Goal: Communication & Community: Answer question/provide support

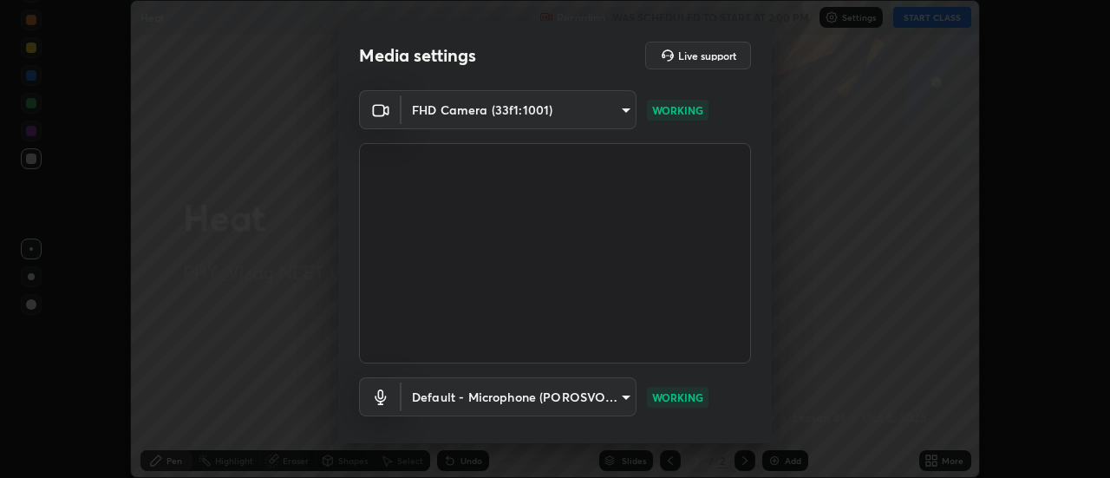
scroll to position [91, 0]
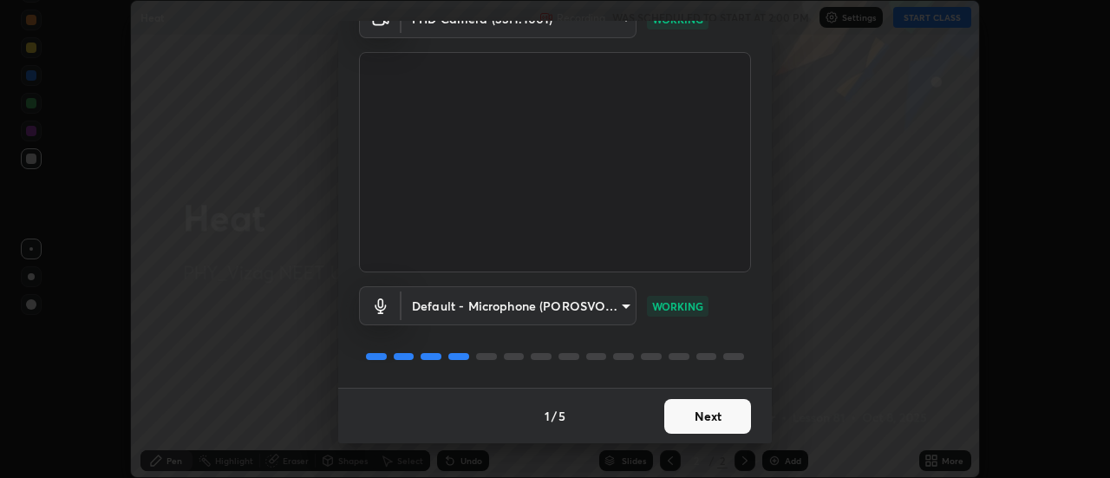
click at [698, 418] on button "Next" at bounding box center [707, 416] width 87 height 35
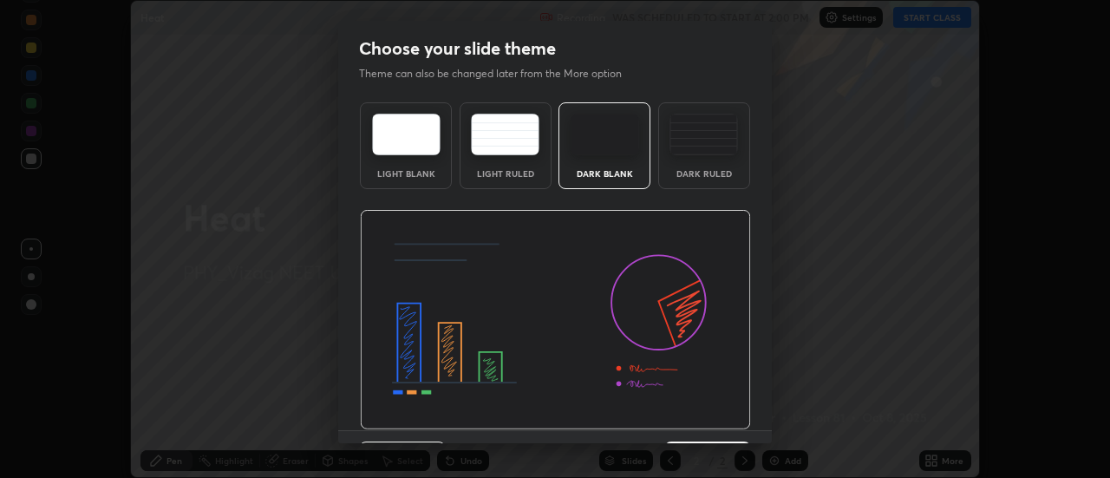
click at [697, 424] on img at bounding box center [555, 320] width 391 height 220
click at [702, 425] on img at bounding box center [555, 320] width 391 height 220
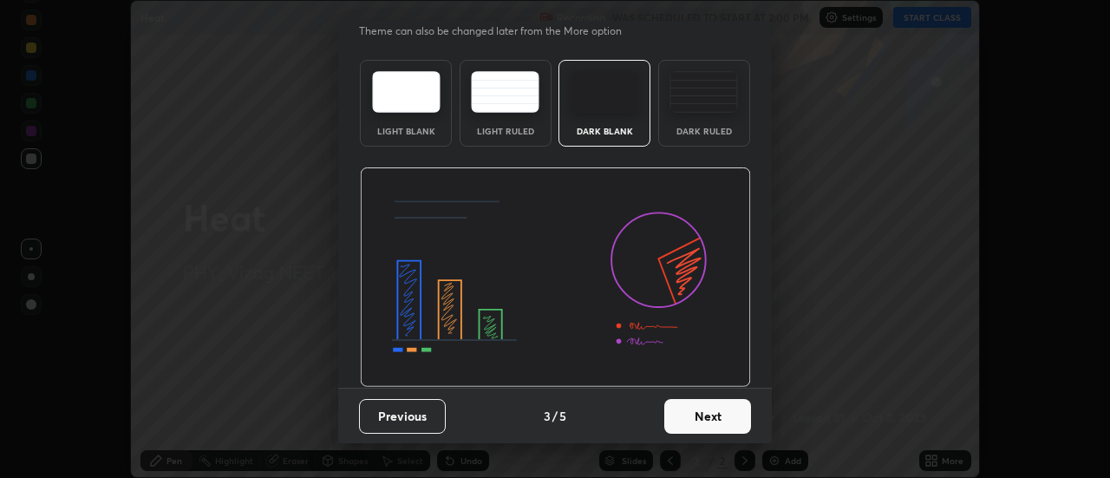
click at [714, 417] on button "Next" at bounding box center [707, 416] width 87 height 35
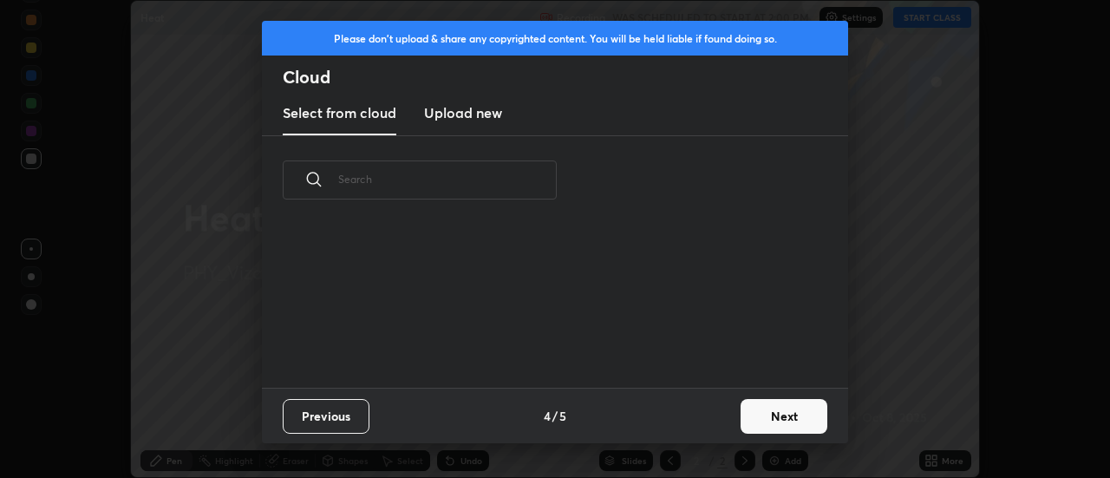
scroll to position [0, 0]
click at [714, 418] on div "Previous 4 / 5 Next" at bounding box center [555, 415] width 586 height 55
click at [720, 427] on div "Previous 4 / 5 Next" at bounding box center [555, 415] width 586 height 55
click at [781, 422] on button "Next" at bounding box center [783, 416] width 87 height 35
click at [786, 418] on div "Please don't upload & share any copyrighted content. You will be held liable if…" at bounding box center [555, 239] width 1110 height 478
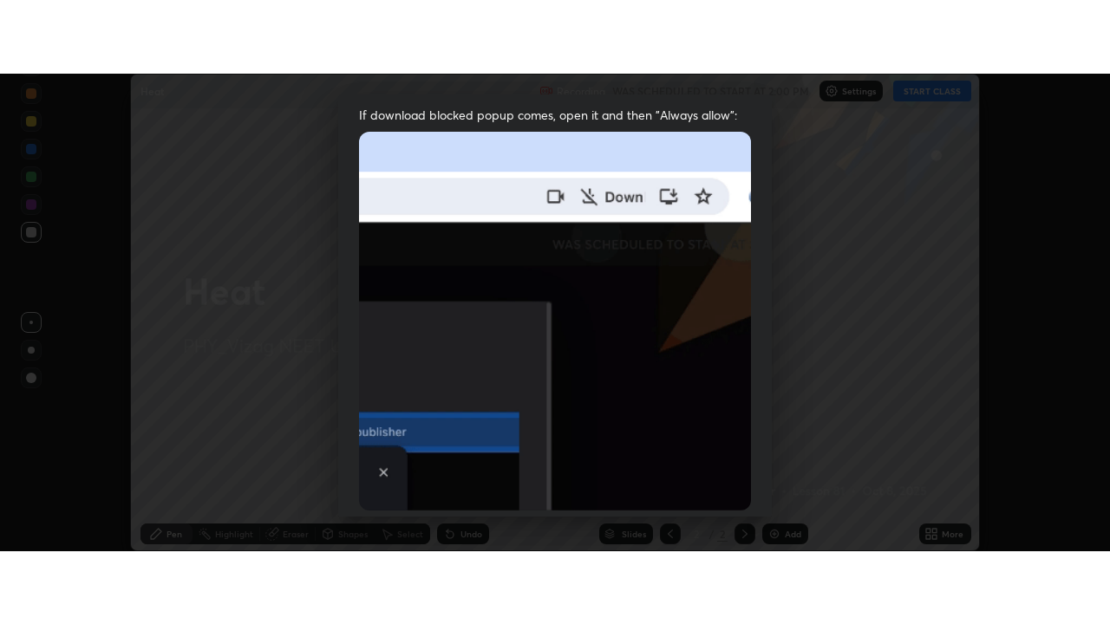
scroll to position [445, 0]
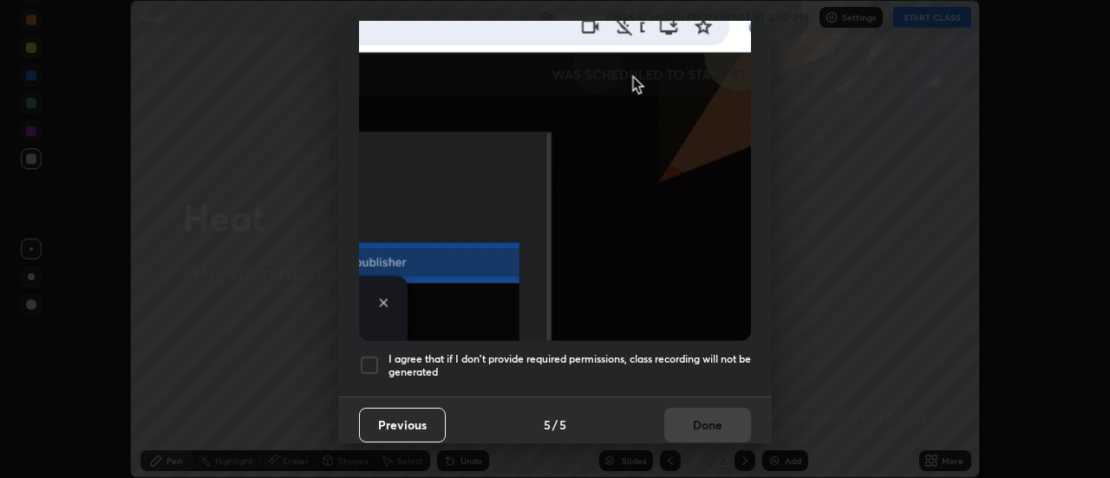
click at [376, 361] on div at bounding box center [369, 365] width 21 height 21
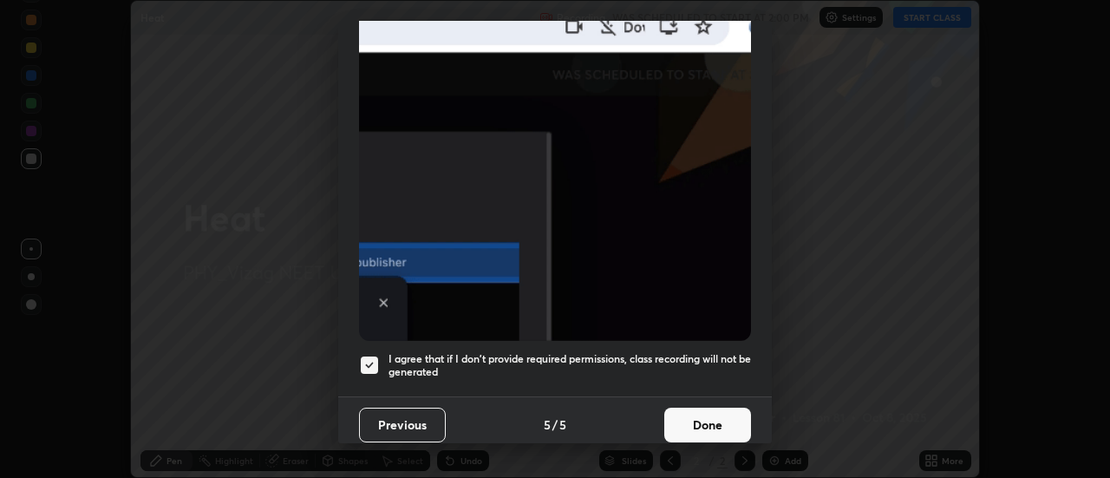
click at [706, 409] on button "Done" at bounding box center [707, 424] width 87 height 35
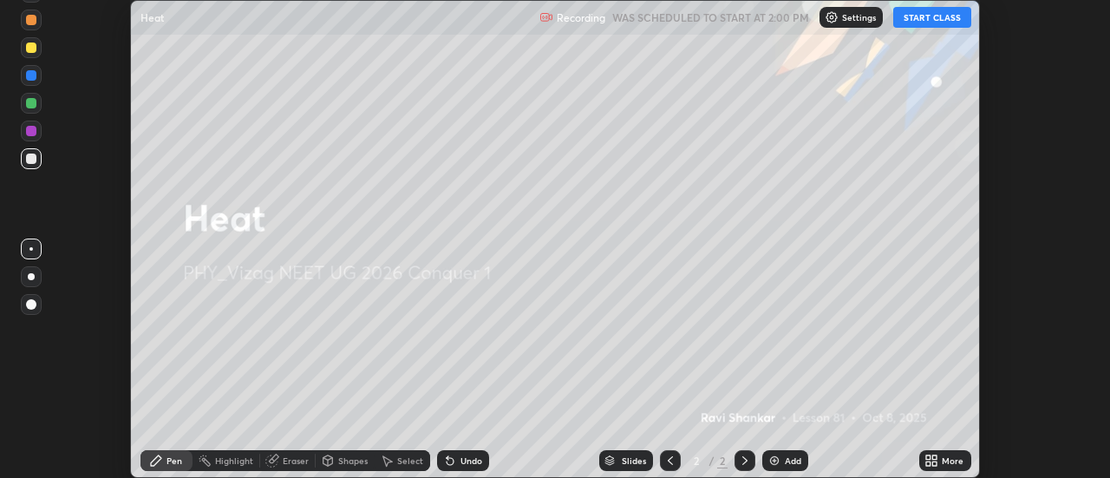
click at [931, 22] on button "START CLASS" at bounding box center [932, 17] width 78 height 21
click at [935, 463] on icon at bounding box center [935, 463] width 4 height 4
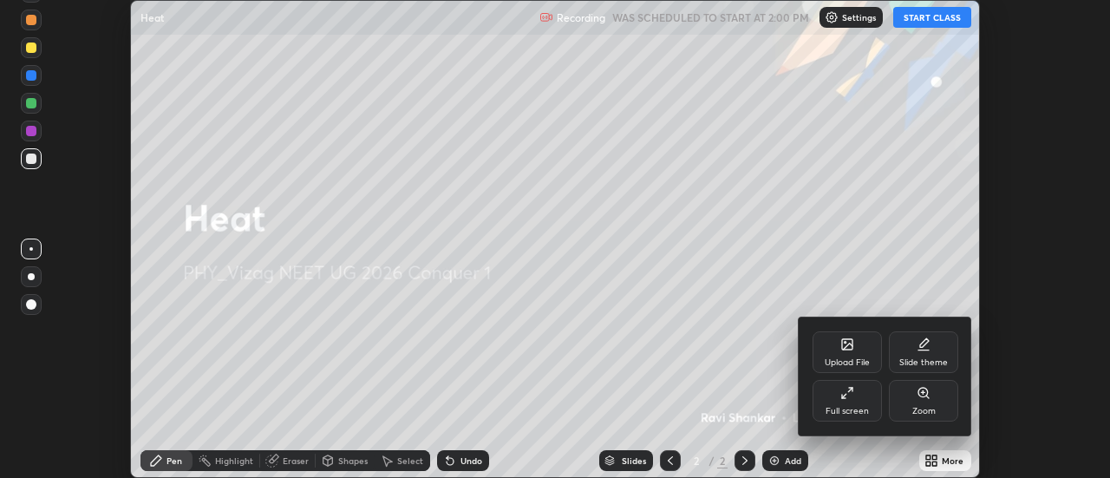
click at [851, 418] on div "Full screen" at bounding box center [846, 401] width 69 height 42
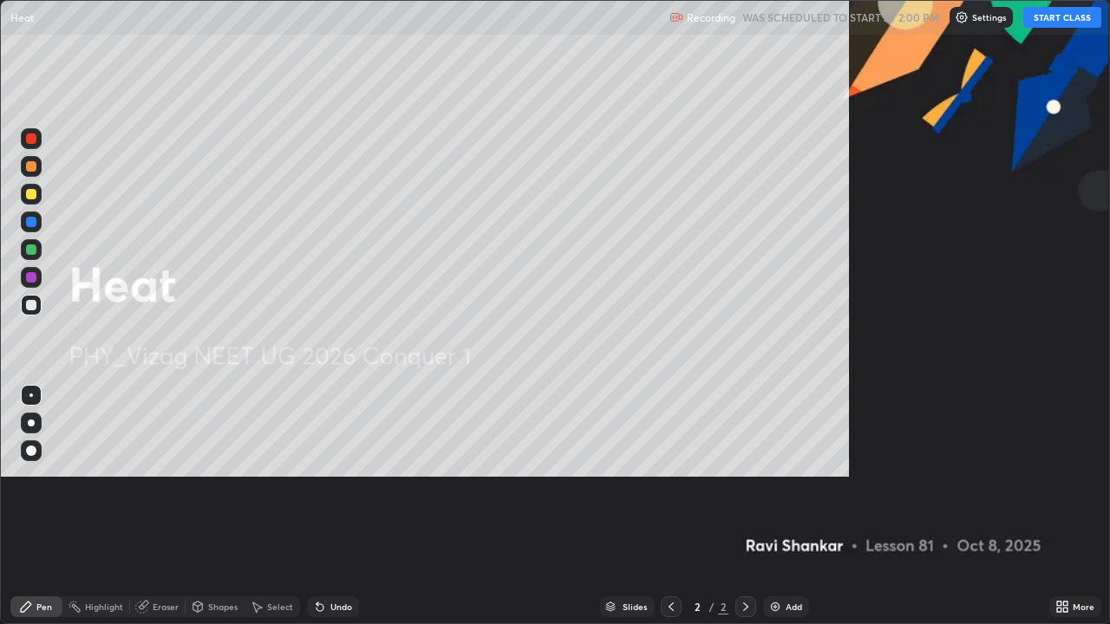
scroll to position [624, 1110]
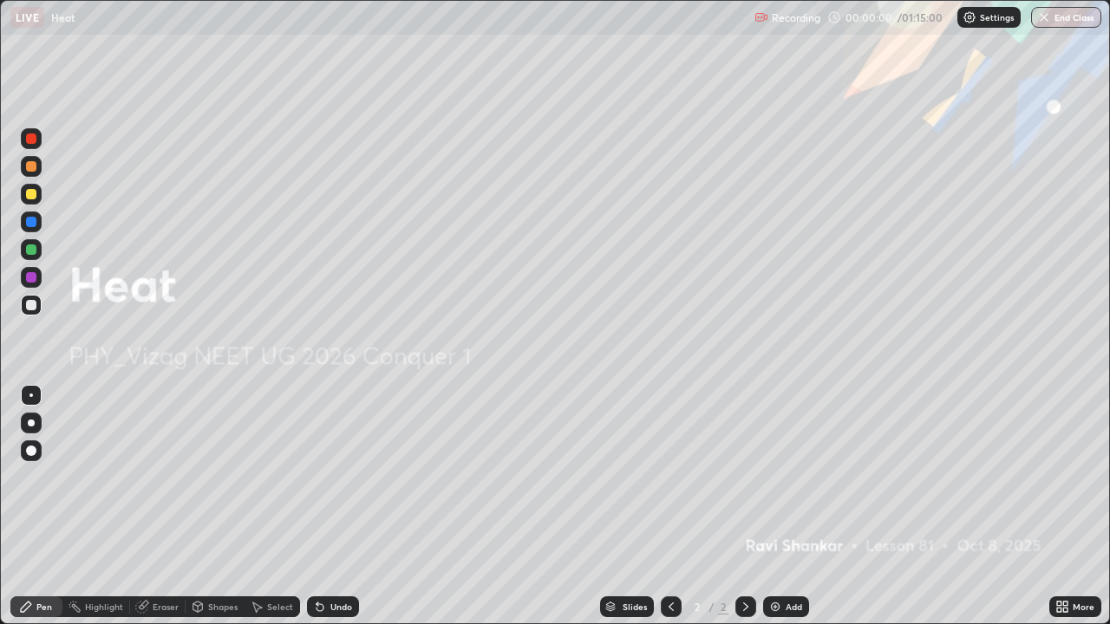
click at [774, 477] on img at bounding box center [775, 607] width 14 height 14
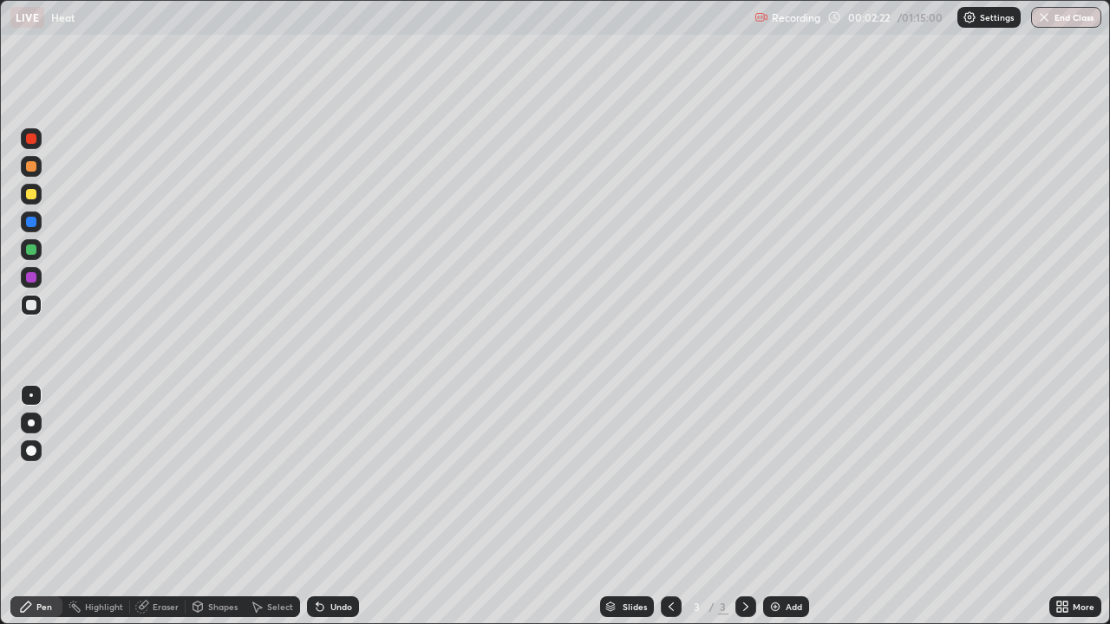
click at [31, 423] on div at bounding box center [31, 423] width 7 height 7
click at [213, 477] on div "Shapes" at bounding box center [222, 607] width 29 height 9
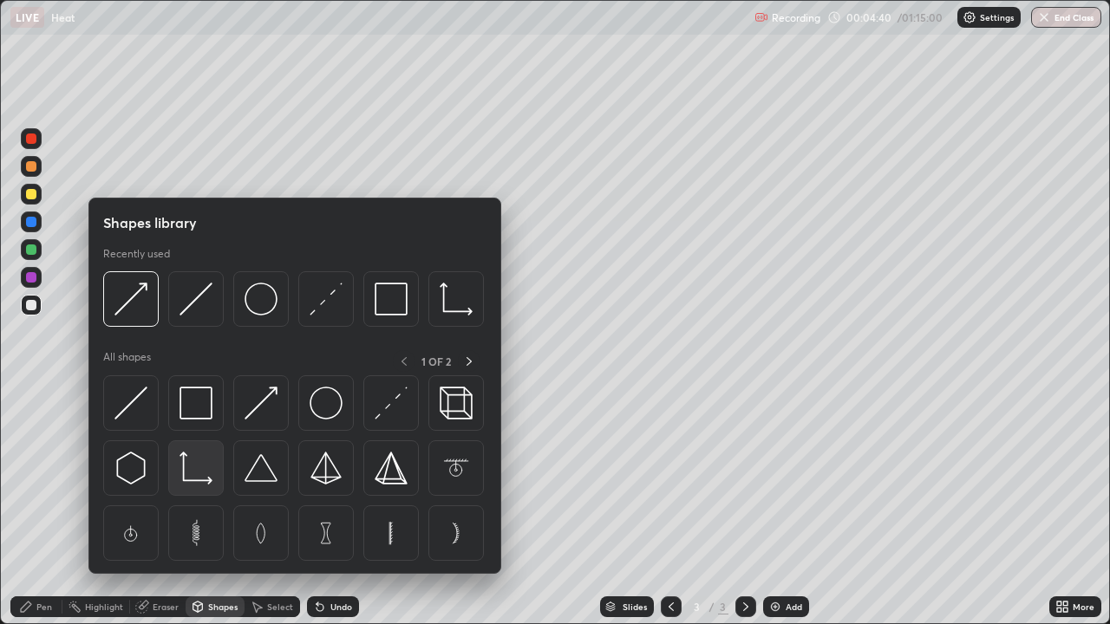
click at [199, 471] on img at bounding box center [195, 468] width 33 height 33
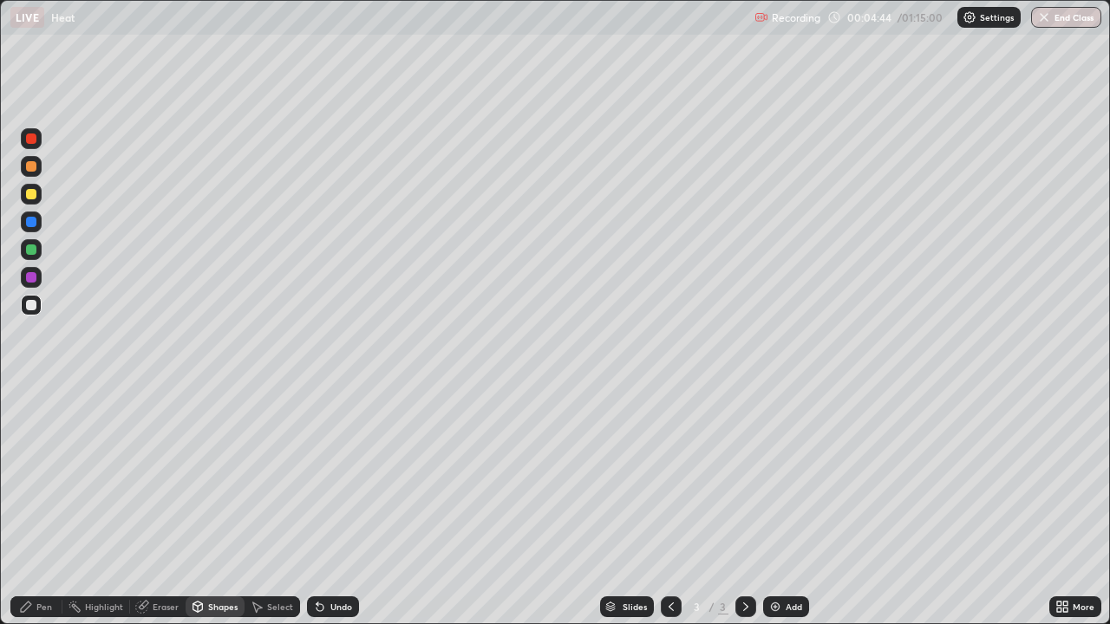
click at [49, 477] on div "Pen" at bounding box center [36, 606] width 52 height 21
click at [32, 194] on div at bounding box center [31, 194] width 10 height 10
click at [798, 477] on div "Add" at bounding box center [786, 606] width 46 height 21
click at [229, 477] on div "Shapes" at bounding box center [222, 607] width 29 height 9
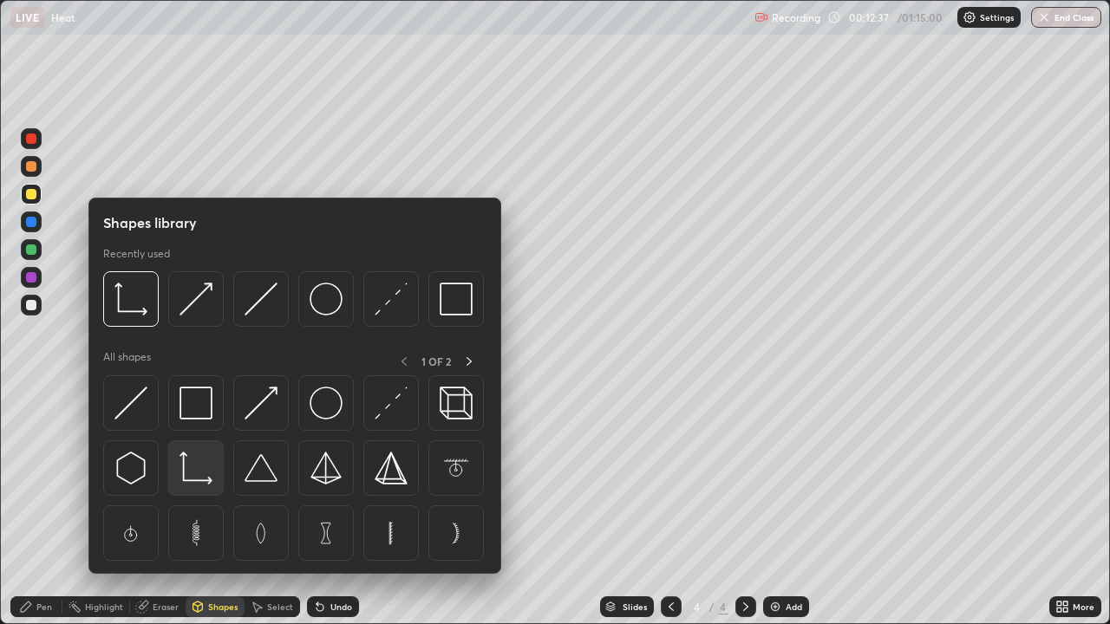
click at [203, 477] on img at bounding box center [195, 468] width 33 height 33
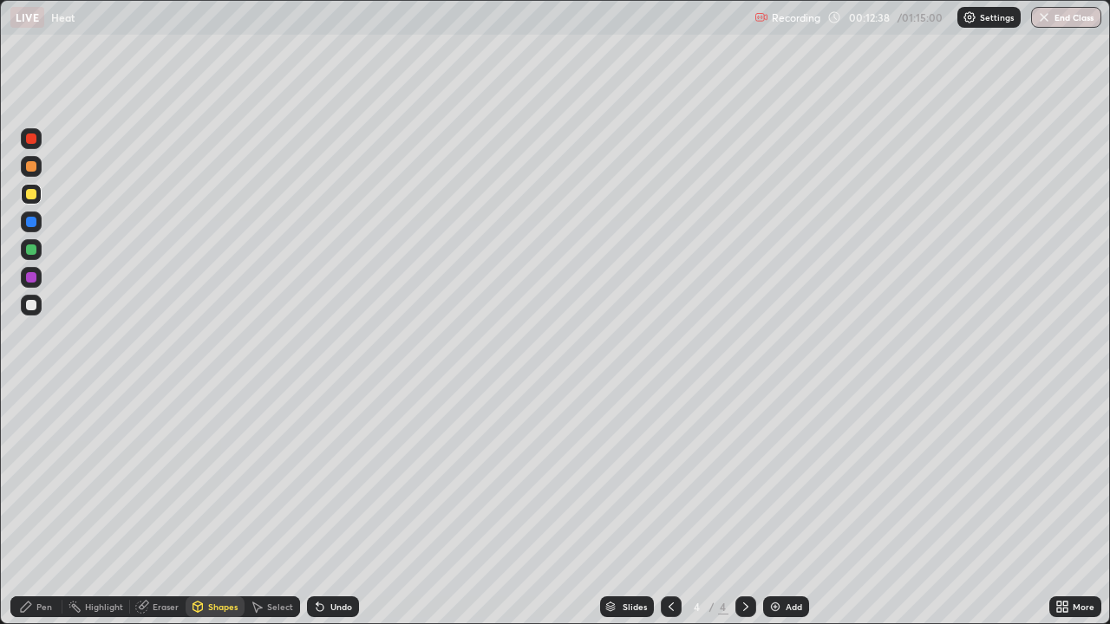
click at [37, 477] on div "Pen" at bounding box center [36, 606] width 52 height 21
click at [31, 312] on div at bounding box center [31, 305] width 21 height 21
click at [794, 477] on div "Add" at bounding box center [786, 606] width 46 height 21
click at [230, 477] on div "Shapes" at bounding box center [222, 607] width 29 height 9
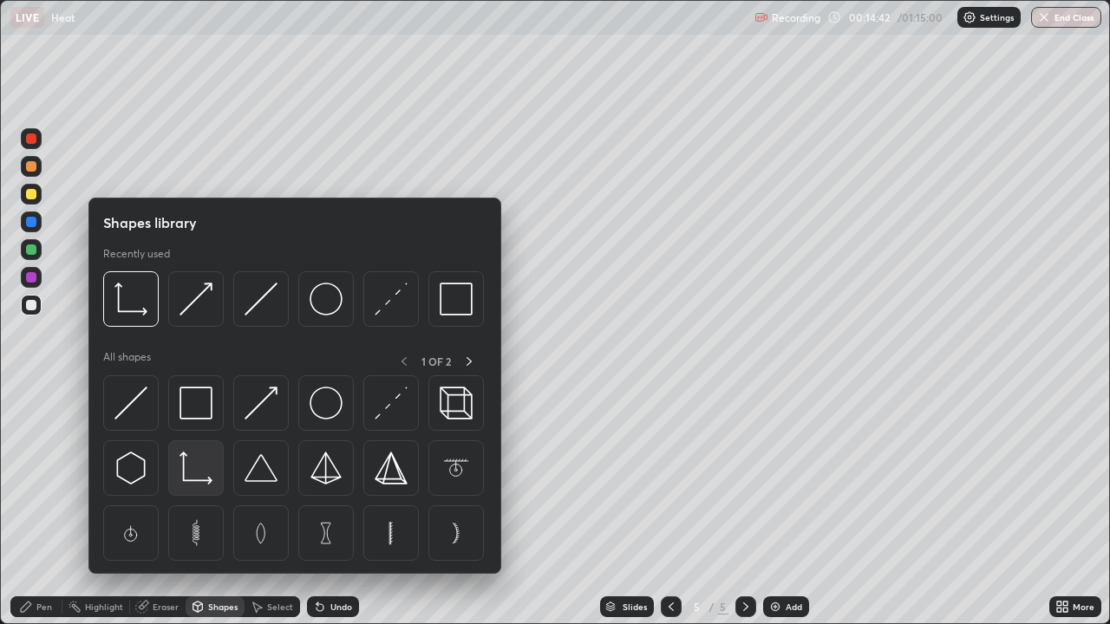
click at [207, 469] on img at bounding box center [195, 468] width 33 height 33
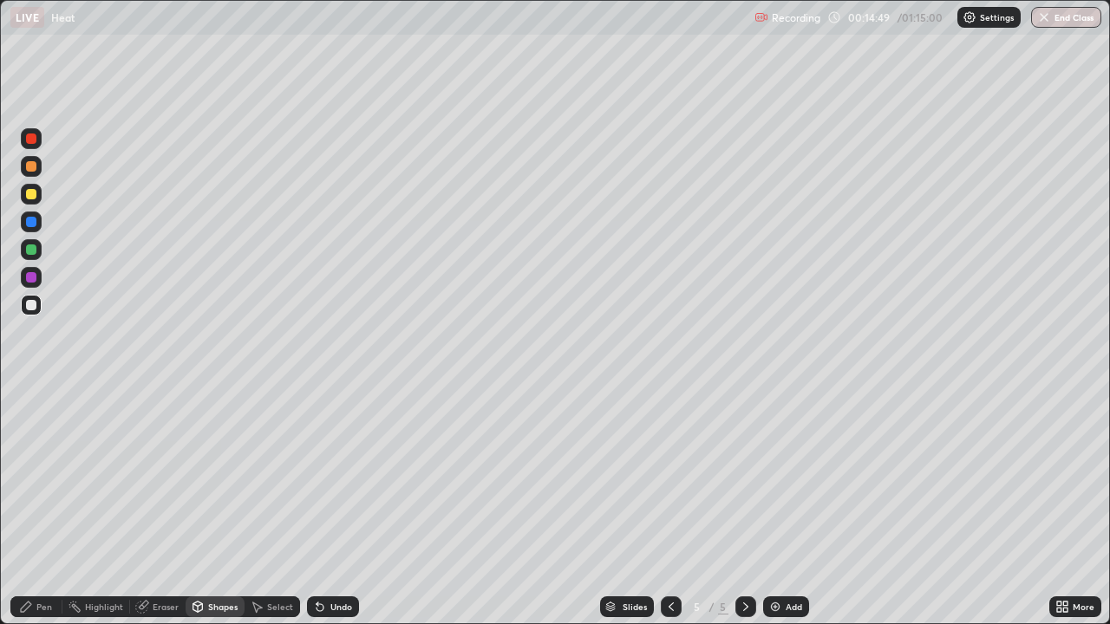
click at [36, 198] on div at bounding box center [31, 194] width 10 height 10
click at [43, 477] on div "Pen" at bounding box center [44, 607] width 16 height 9
click at [676, 477] on div at bounding box center [671, 606] width 21 height 21
click at [744, 477] on icon at bounding box center [746, 607] width 14 height 14
click at [38, 304] on div at bounding box center [31, 305] width 21 height 21
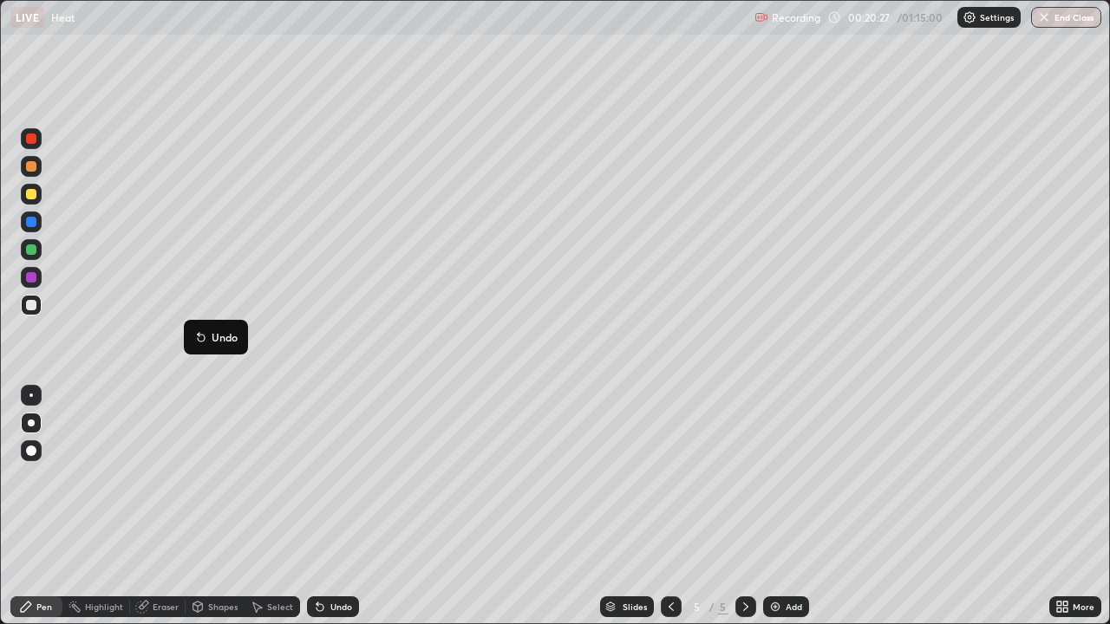
click at [783, 477] on div "Add" at bounding box center [786, 606] width 46 height 21
click at [41, 304] on div at bounding box center [31, 305] width 21 height 21
click at [221, 477] on div "Shapes" at bounding box center [222, 607] width 29 height 9
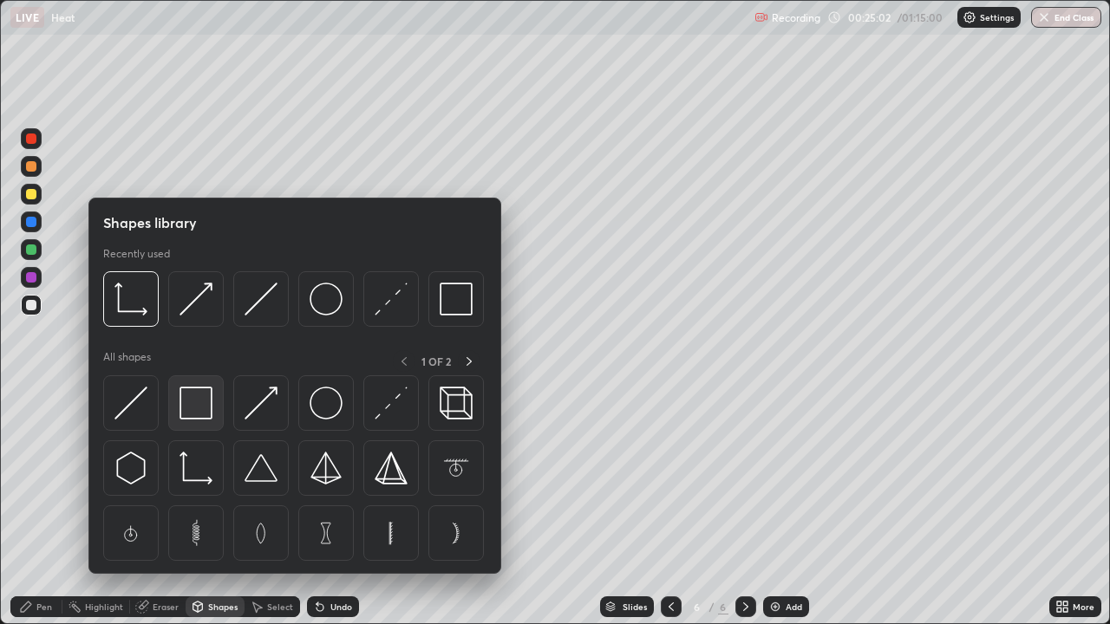
click at [204, 407] on img at bounding box center [195, 403] width 33 height 33
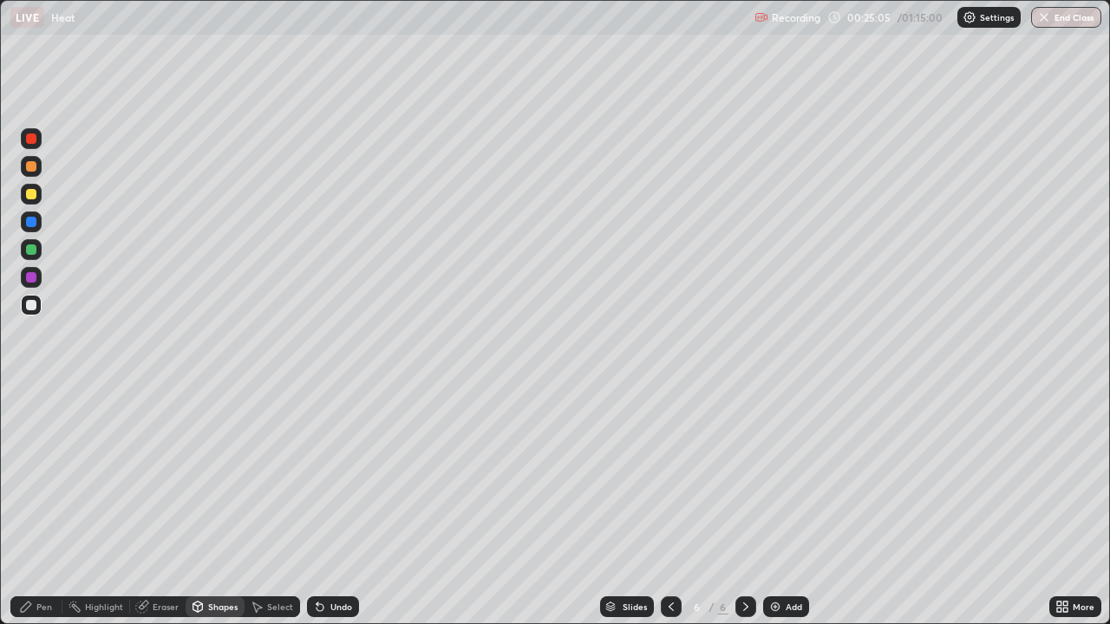
click at [50, 477] on div "Pen" at bounding box center [44, 607] width 16 height 9
click at [34, 247] on div at bounding box center [31, 249] width 10 height 10
click at [34, 199] on div at bounding box center [31, 194] width 10 height 10
click at [790, 477] on div "Add" at bounding box center [793, 607] width 16 height 9
click at [237, 477] on div "Shapes" at bounding box center [215, 606] width 59 height 21
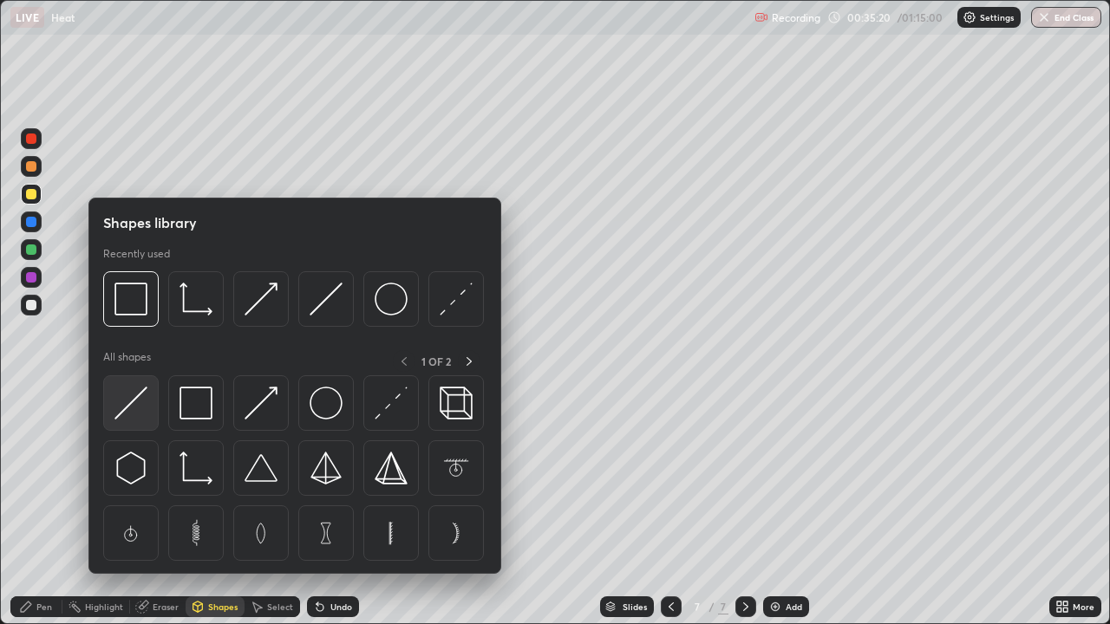
click at [147, 400] on img at bounding box center [130, 403] width 33 height 33
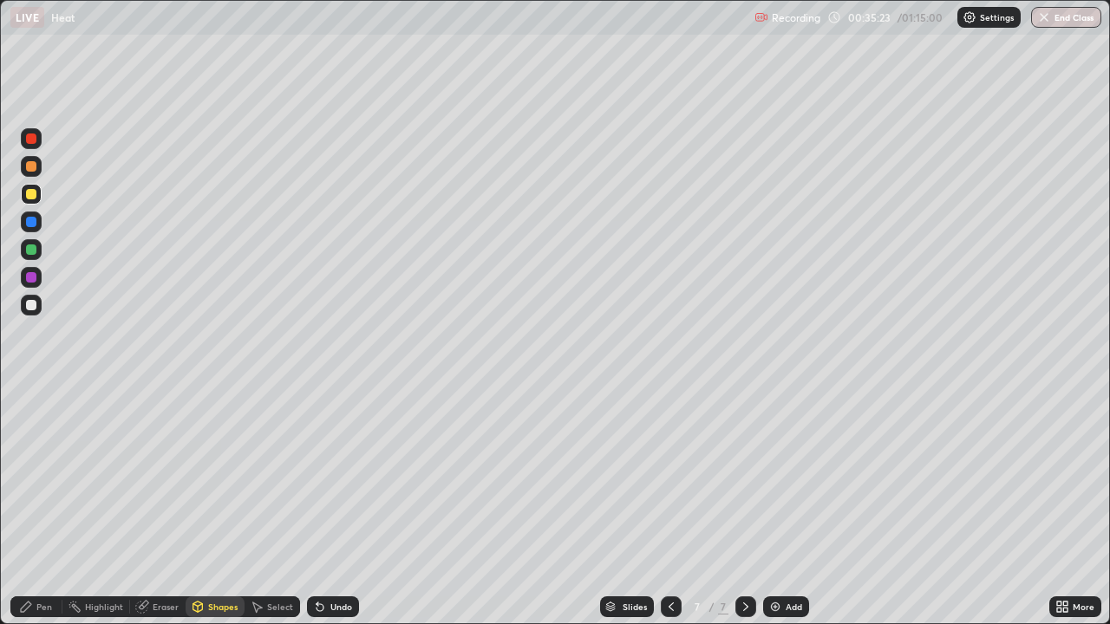
click at [42, 477] on div "Pen" at bounding box center [44, 607] width 16 height 9
click at [31, 306] on div at bounding box center [31, 305] width 10 height 10
click at [210, 477] on div "Shapes" at bounding box center [222, 607] width 29 height 9
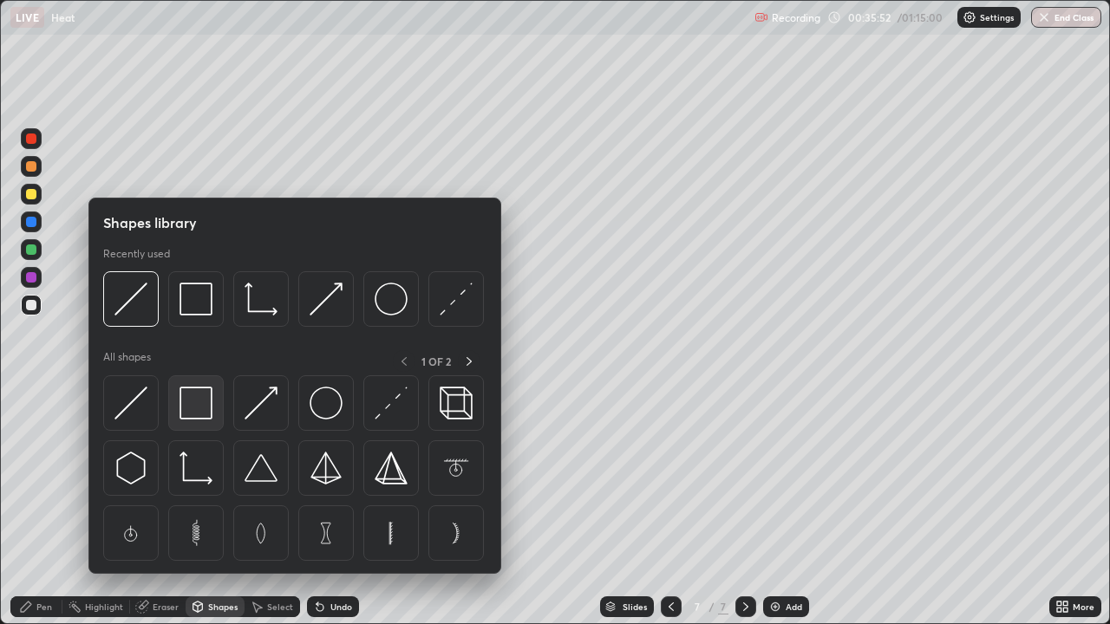
click at [205, 401] on img at bounding box center [195, 403] width 33 height 33
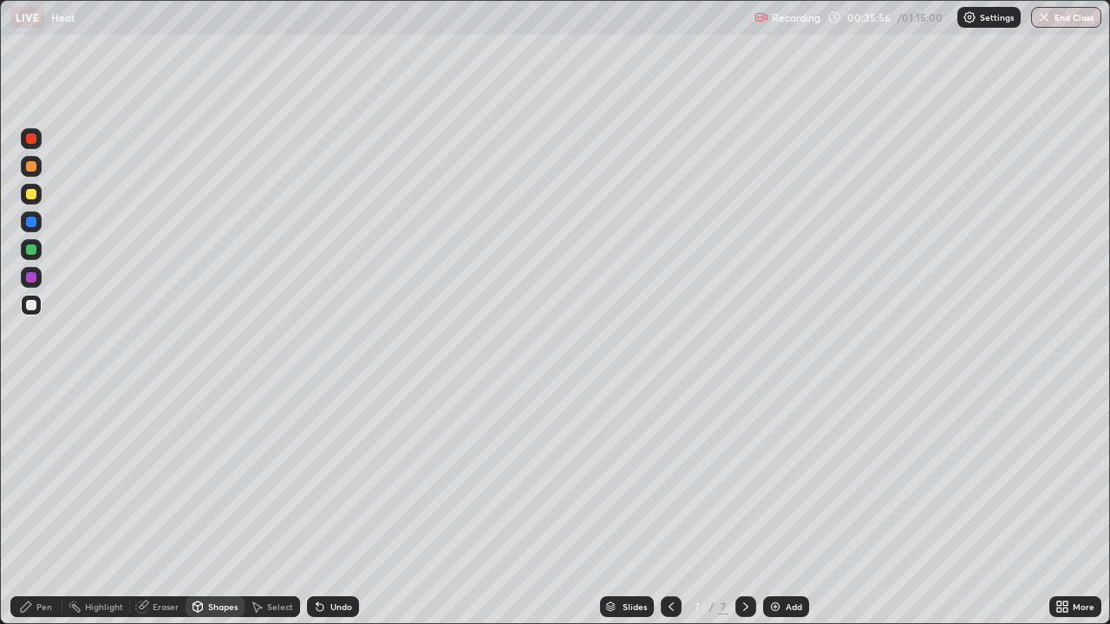
click at [48, 477] on div "Pen" at bounding box center [36, 606] width 52 height 21
click at [41, 195] on div at bounding box center [31, 194] width 21 height 21
click at [32, 306] on div at bounding box center [31, 305] width 10 height 10
click at [37, 251] on div at bounding box center [31, 249] width 21 height 21
click at [208, 477] on div "Shapes" at bounding box center [222, 607] width 29 height 9
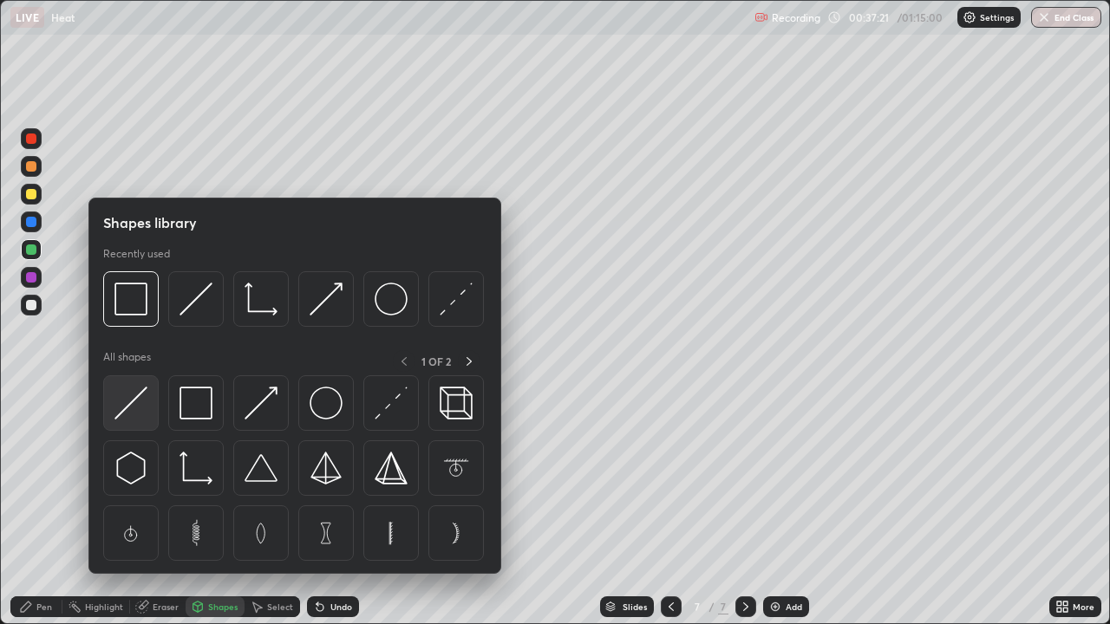
click at [143, 417] on img at bounding box center [130, 403] width 33 height 33
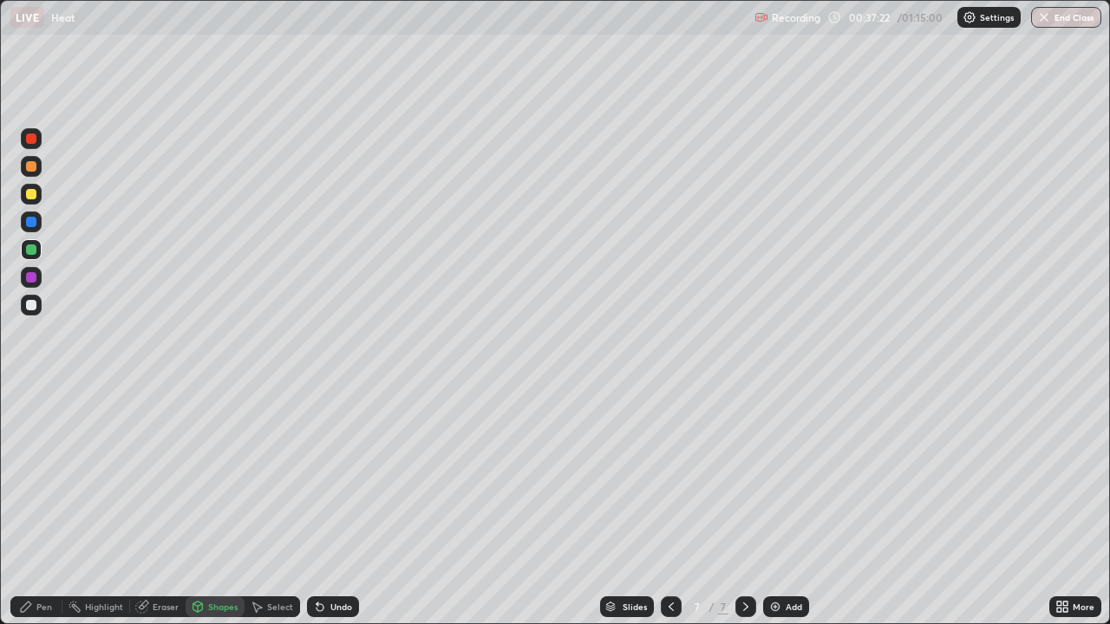
click at [38, 303] on div at bounding box center [31, 305] width 21 height 21
click at [43, 477] on div "Pen" at bounding box center [44, 607] width 16 height 9
click at [792, 477] on div "Add" at bounding box center [793, 607] width 16 height 9
click at [32, 193] on div at bounding box center [31, 194] width 10 height 10
click at [230, 477] on div "Shapes" at bounding box center [222, 607] width 29 height 9
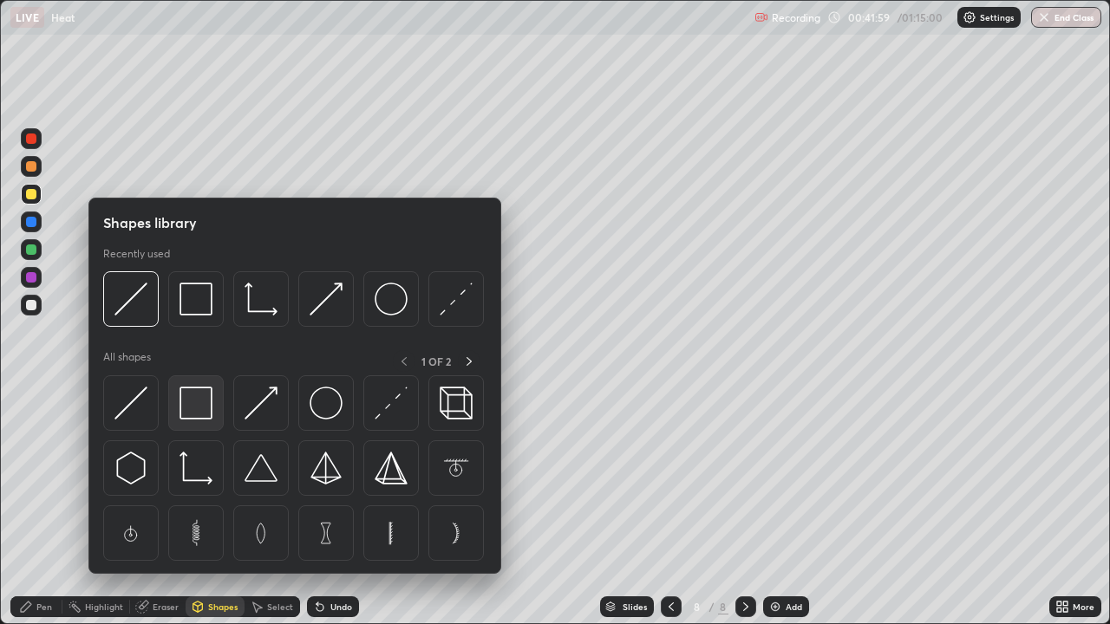
click at [209, 408] on img at bounding box center [195, 403] width 33 height 33
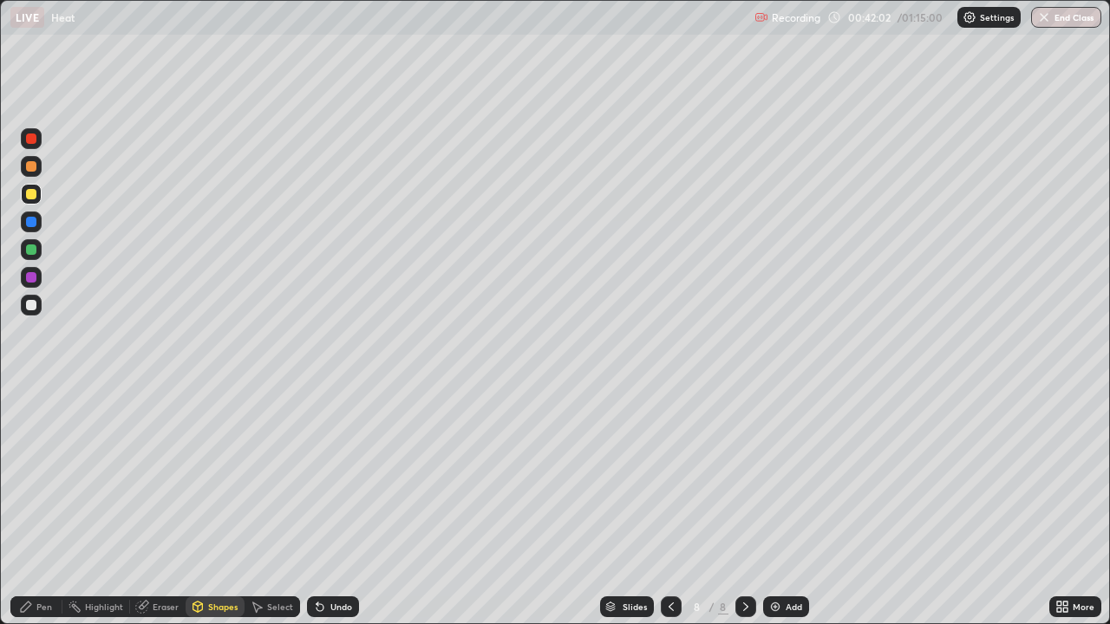
click at [332, 477] on div "Undo" at bounding box center [333, 606] width 52 height 21
click at [50, 477] on div "Pen" at bounding box center [44, 607] width 16 height 9
click at [33, 309] on div at bounding box center [31, 305] width 10 height 10
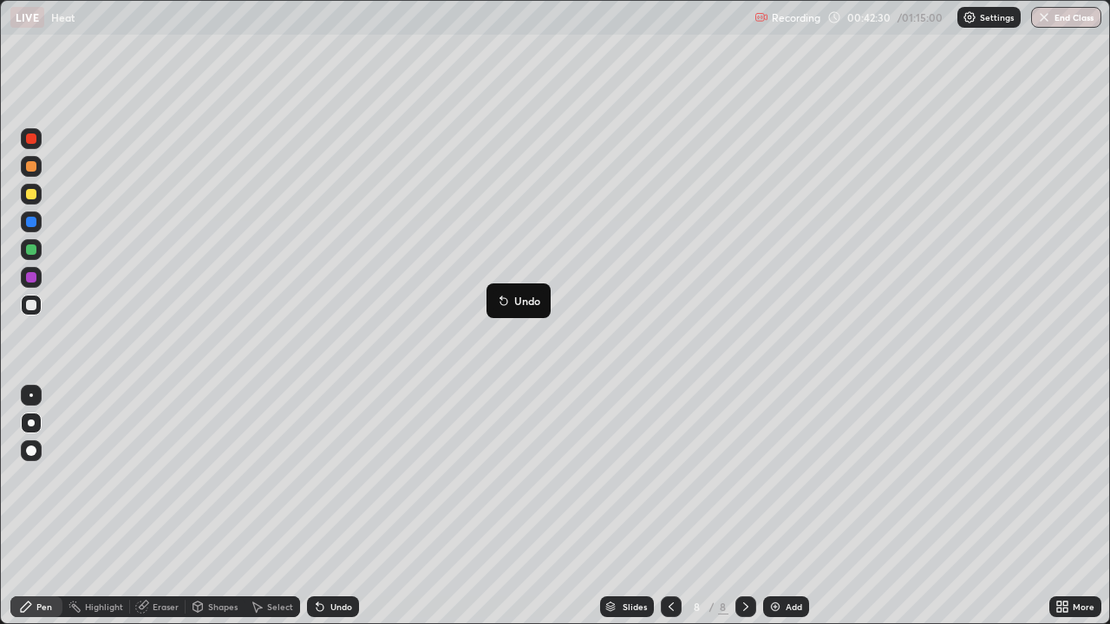
click at [496, 298] on button "Undo" at bounding box center [518, 300] width 50 height 21
click at [789, 477] on div "Add" at bounding box center [793, 607] width 16 height 9
click at [31, 195] on div at bounding box center [31, 194] width 10 height 10
click at [336, 477] on div "Undo" at bounding box center [341, 607] width 22 height 9
click at [335, 477] on div "Undo" at bounding box center [341, 607] width 22 height 9
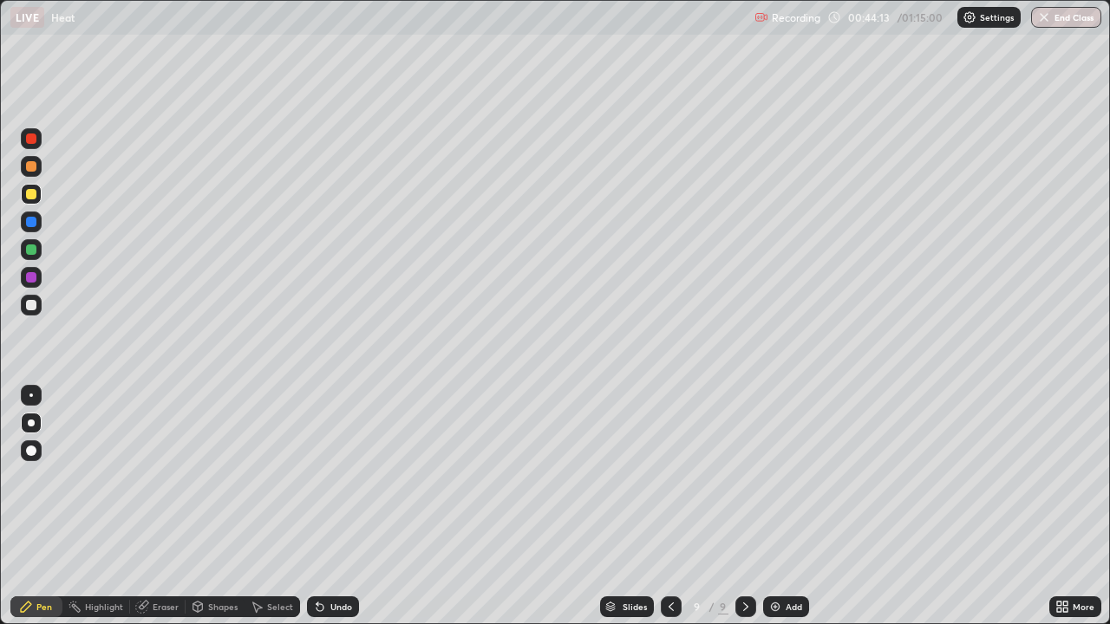
click at [339, 477] on div "Undo" at bounding box center [341, 607] width 22 height 9
click at [219, 477] on div "Shapes" at bounding box center [222, 607] width 29 height 9
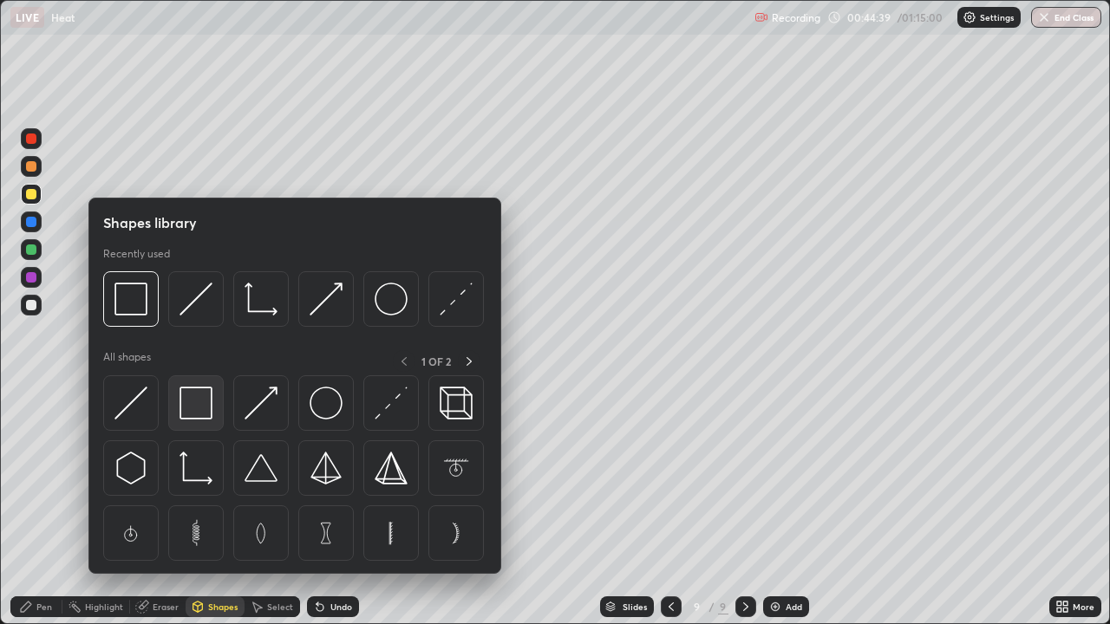
click at [194, 410] on img at bounding box center [195, 403] width 33 height 33
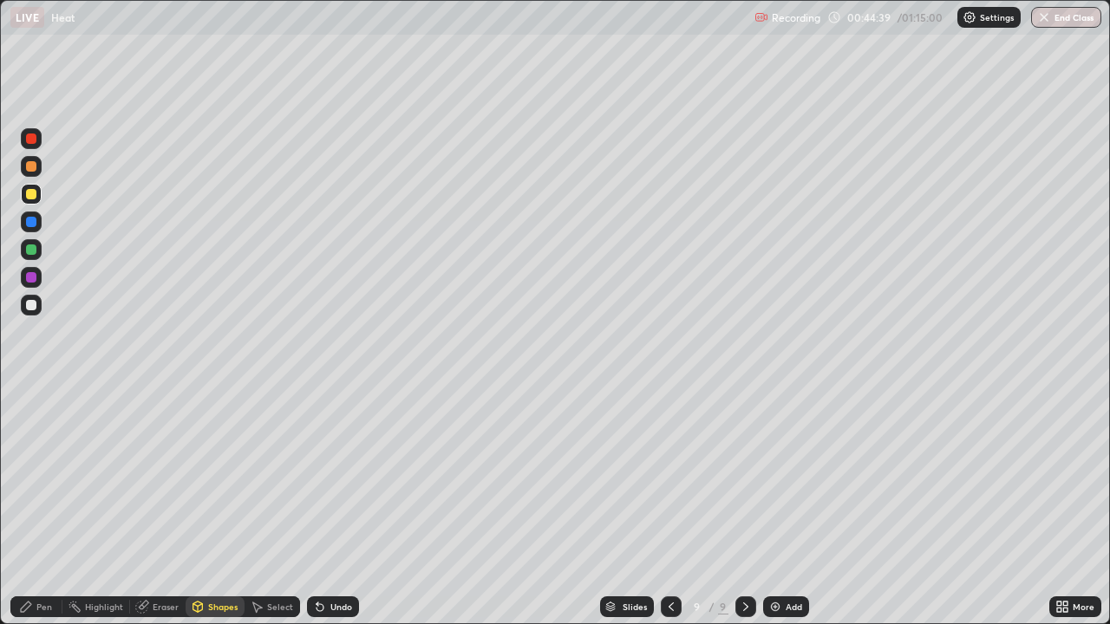
click at [33, 307] on div at bounding box center [31, 305] width 10 height 10
click at [42, 477] on div "Pen" at bounding box center [36, 606] width 52 height 21
click at [210, 477] on div "Shapes" at bounding box center [222, 607] width 29 height 9
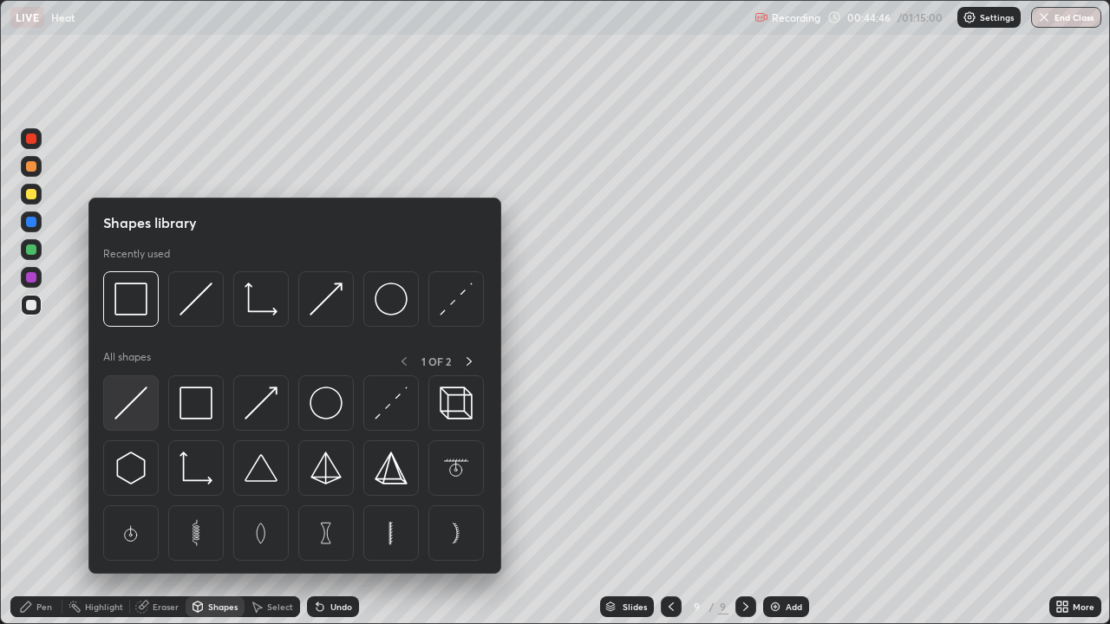
click at [144, 403] on img at bounding box center [130, 403] width 33 height 33
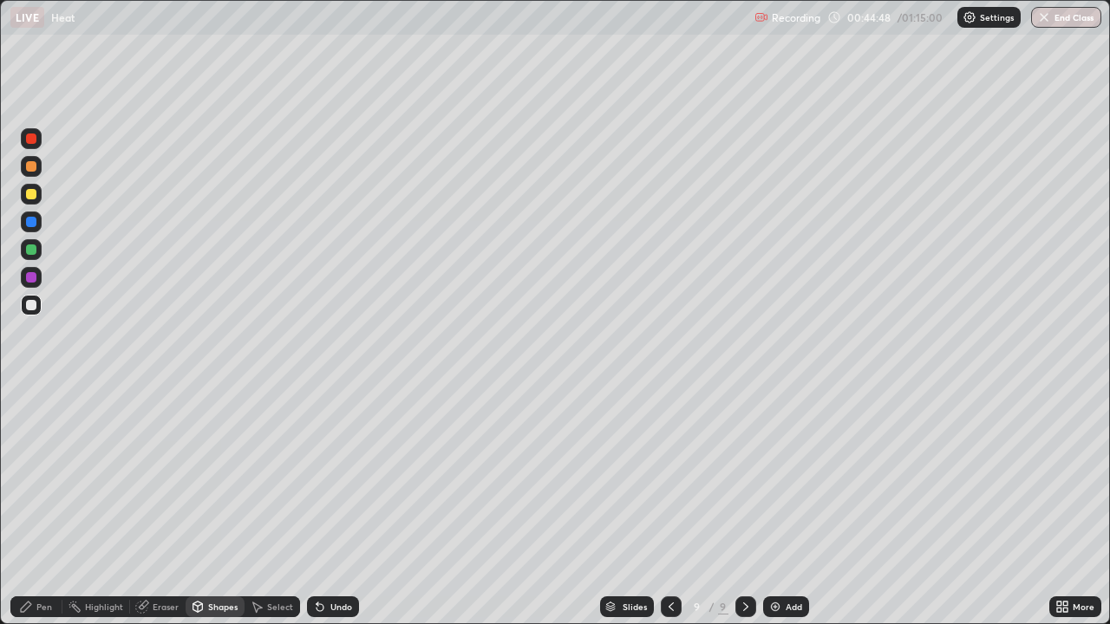
click at [48, 477] on div "Pen" at bounding box center [36, 606] width 52 height 21
click at [32, 194] on div at bounding box center [31, 194] width 10 height 10
click at [669, 477] on icon at bounding box center [671, 607] width 14 height 14
click at [744, 477] on icon at bounding box center [746, 607] width 14 height 14
click at [668, 477] on icon at bounding box center [670, 607] width 5 height 9
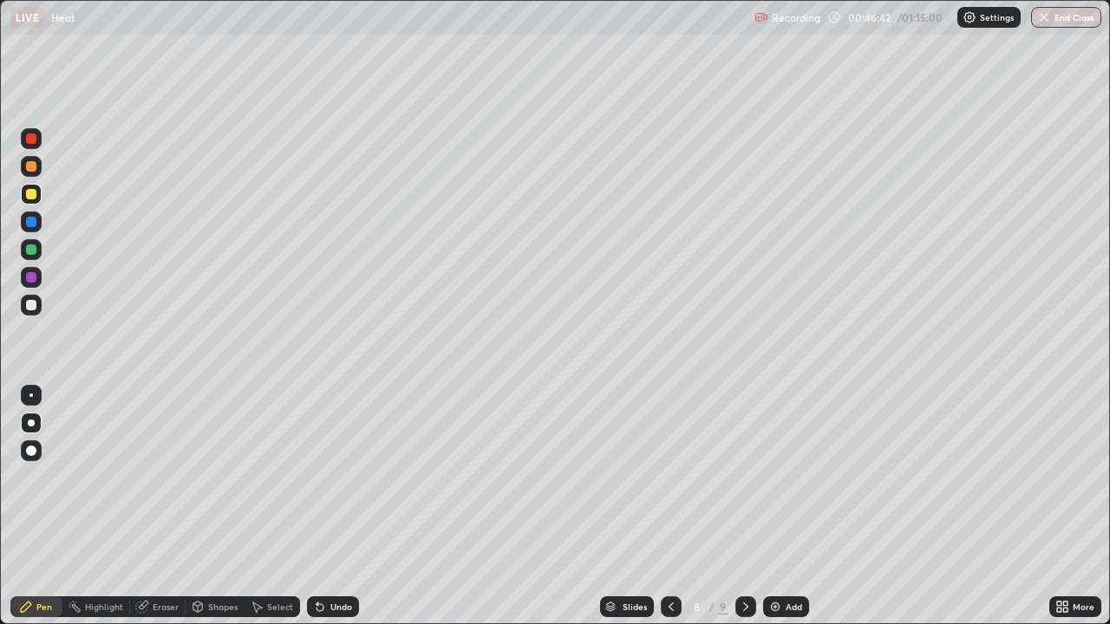
click at [746, 477] on icon at bounding box center [746, 607] width 14 height 14
click at [212, 477] on div "Shapes" at bounding box center [222, 607] width 29 height 9
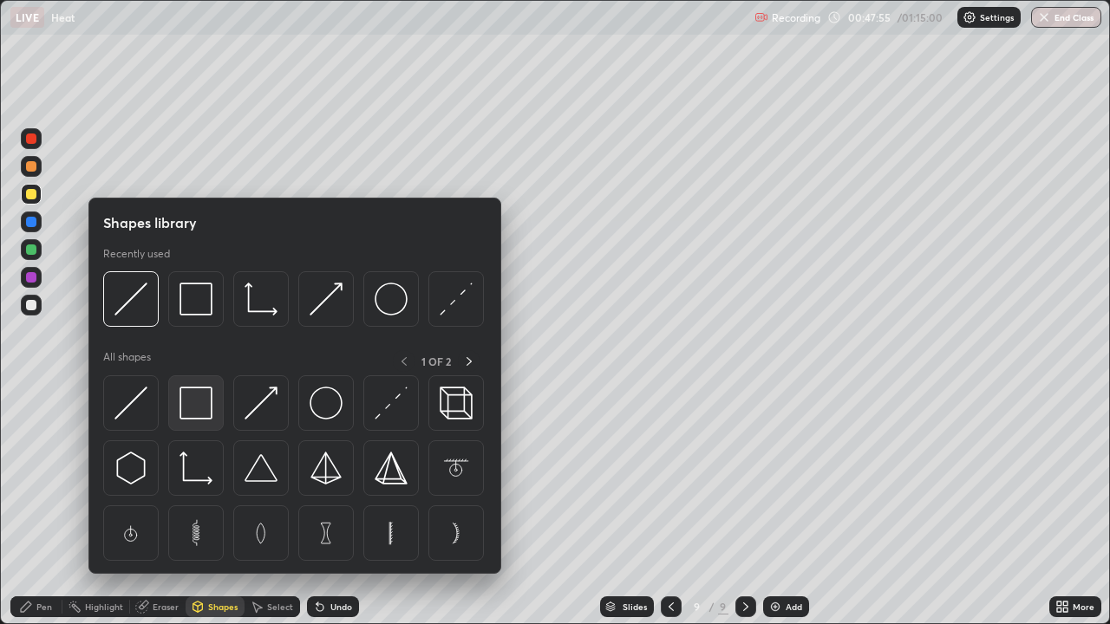
click at [181, 392] on img at bounding box center [195, 403] width 33 height 33
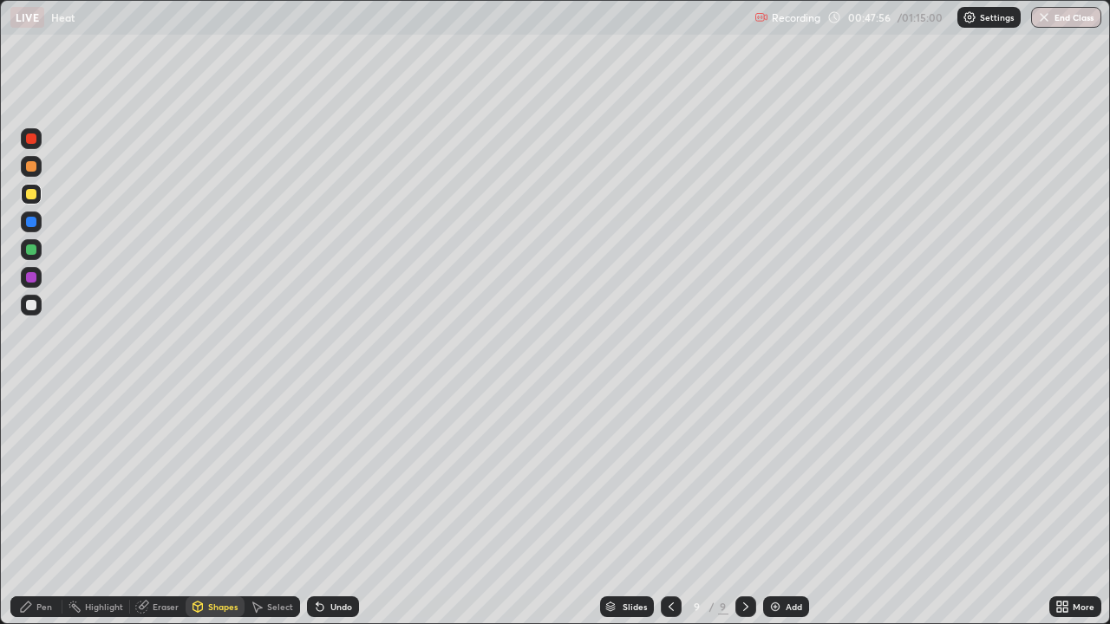
click at [38, 307] on div at bounding box center [31, 305] width 21 height 21
click at [30, 477] on icon at bounding box center [26, 607] width 14 height 14
click at [51, 477] on div "Pen" at bounding box center [36, 606] width 52 height 21
click at [780, 477] on img at bounding box center [775, 607] width 14 height 14
click at [167, 477] on div "Eraser" at bounding box center [157, 606] width 55 height 21
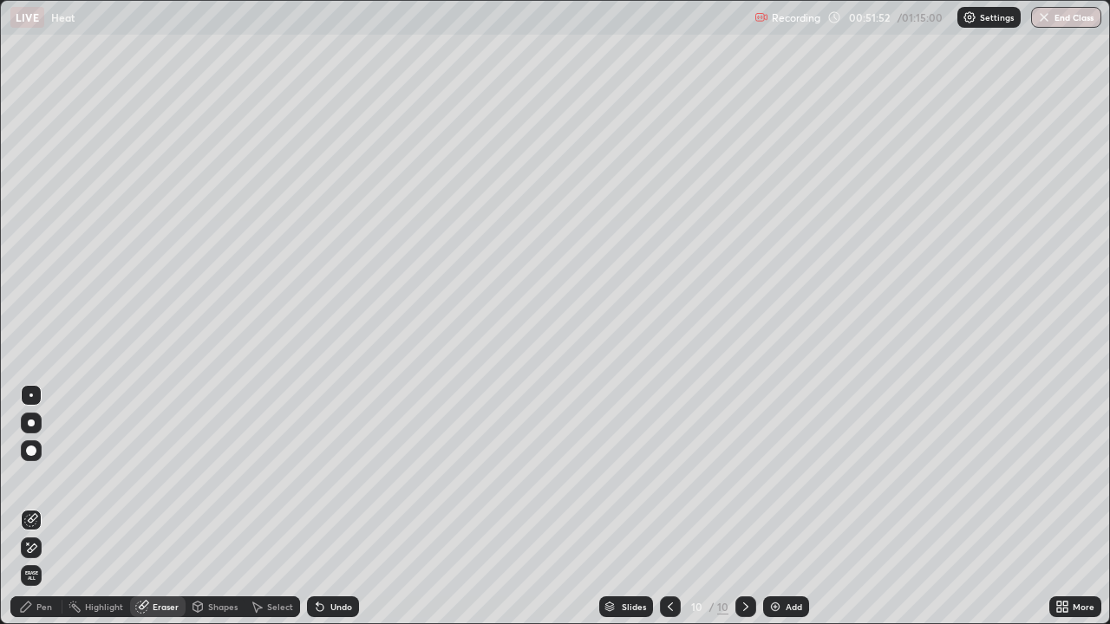
click at [49, 477] on div "Pen" at bounding box center [44, 607] width 16 height 9
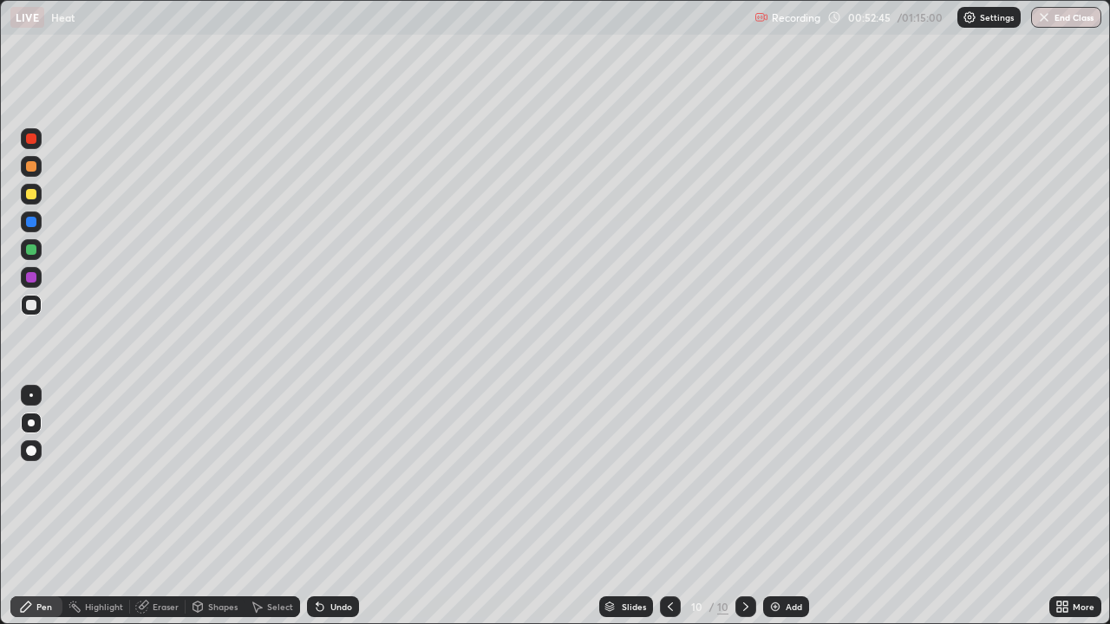
click at [41, 195] on div at bounding box center [31, 194] width 21 height 21
click at [777, 477] on img at bounding box center [775, 607] width 14 height 14
click at [38, 220] on div at bounding box center [31, 222] width 21 height 21
click at [40, 310] on div at bounding box center [31, 305] width 21 height 21
click at [205, 477] on div "Shapes" at bounding box center [215, 606] width 59 height 21
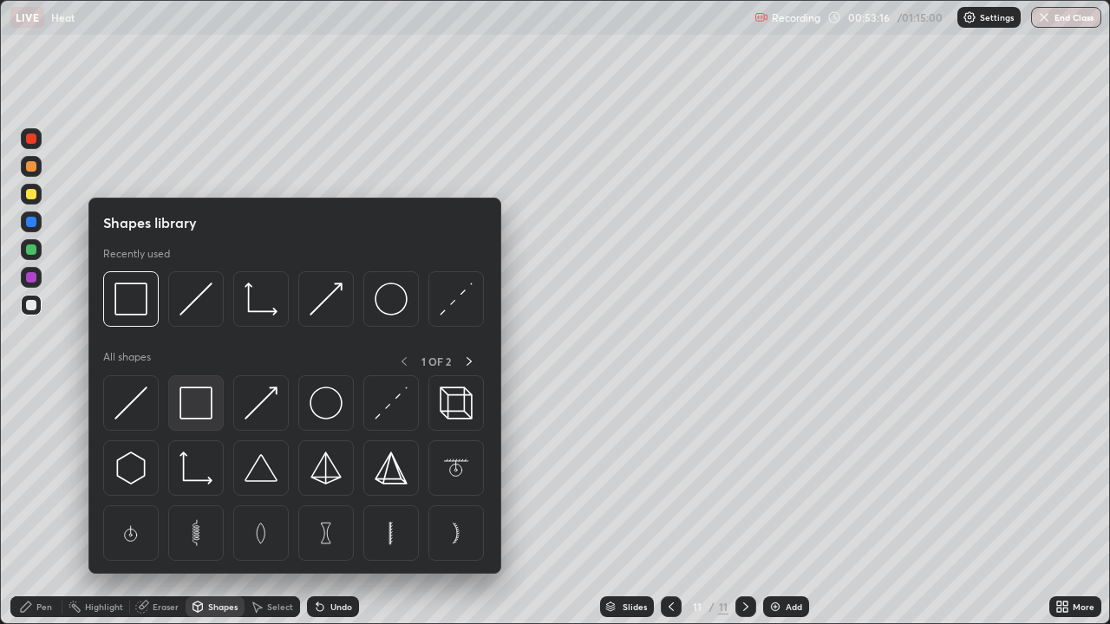
click at [206, 409] on img at bounding box center [195, 403] width 33 height 33
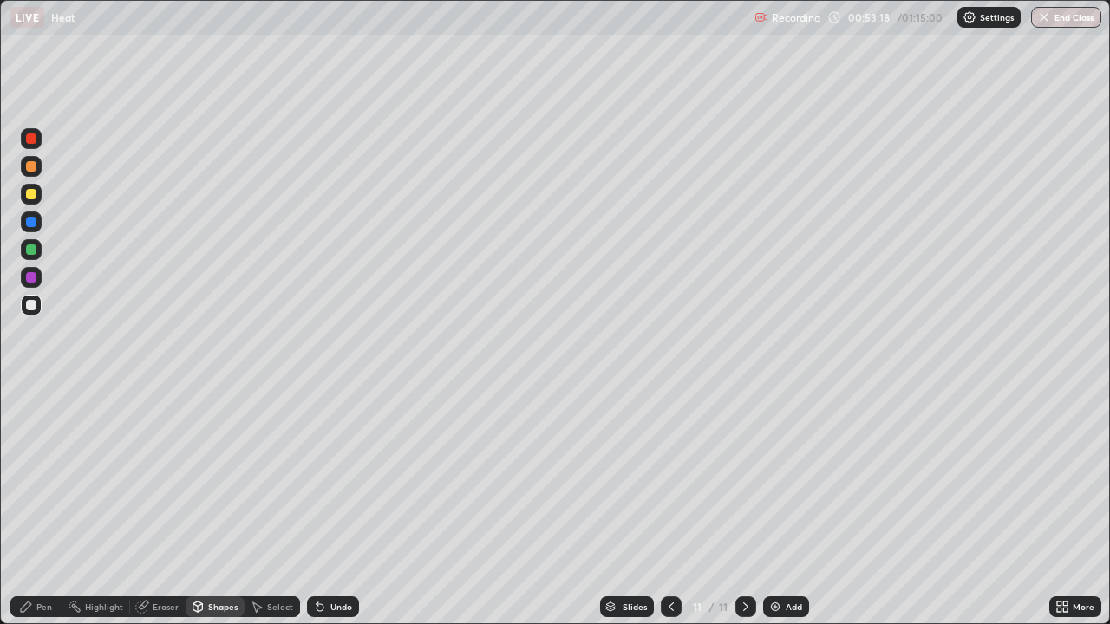
click at [49, 477] on div "Pen" at bounding box center [44, 607] width 16 height 9
click at [32, 194] on div at bounding box center [31, 194] width 10 height 10
click at [211, 477] on div "Shapes" at bounding box center [222, 607] width 29 height 9
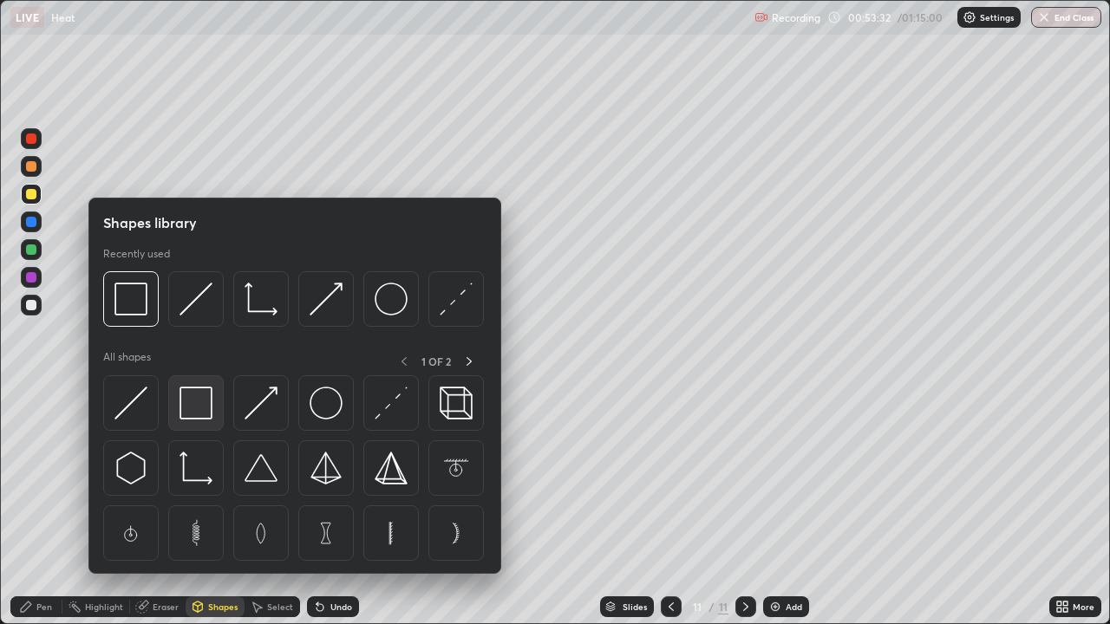
click at [195, 405] on img at bounding box center [195, 403] width 33 height 33
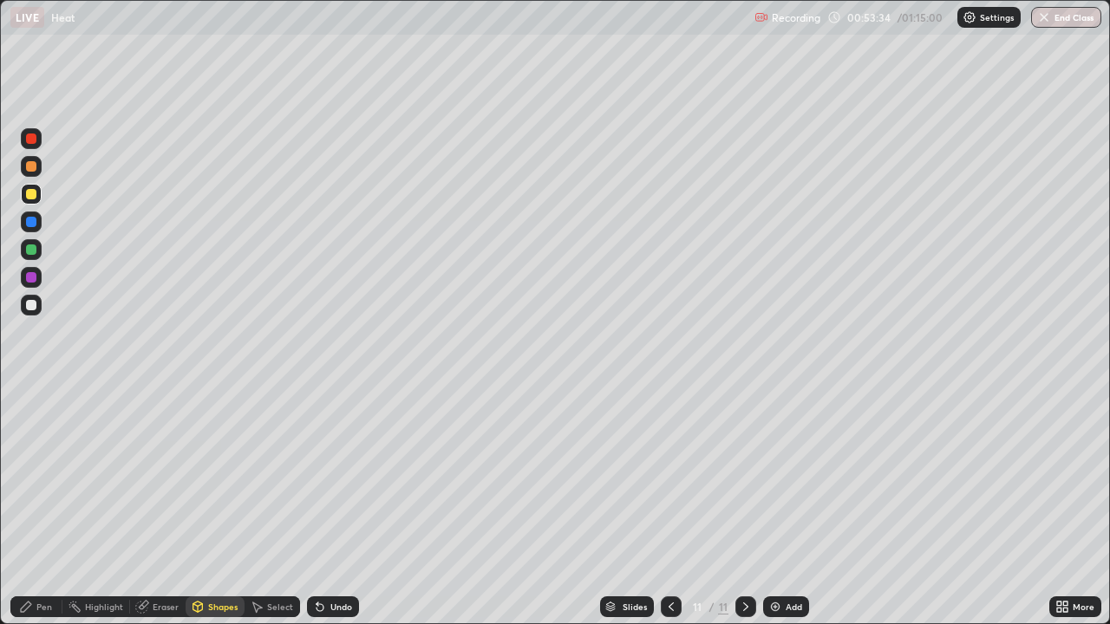
click at [36, 477] on div "Pen" at bounding box center [36, 606] width 52 height 21
click at [667, 477] on icon at bounding box center [671, 607] width 14 height 14
click at [744, 477] on icon at bounding box center [746, 607] width 14 height 14
click at [778, 477] on img at bounding box center [775, 607] width 14 height 14
click at [661, 477] on div at bounding box center [671, 606] width 21 height 21
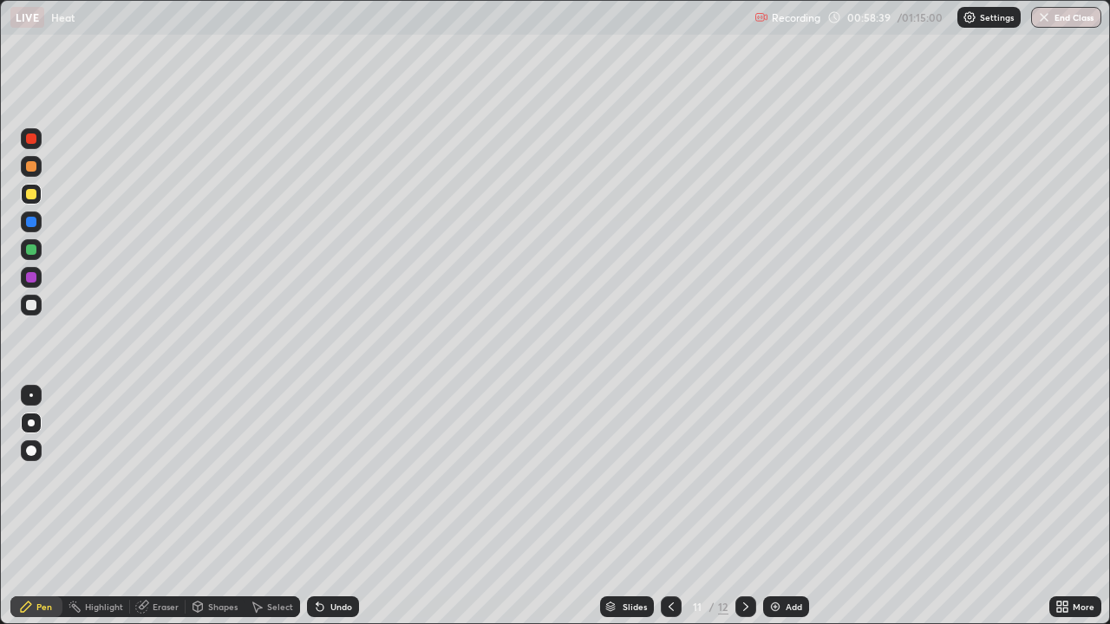
click at [745, 477] on icon at bounding box center [746, 607] width 14 height 14
click at [669, 477] on icon at bounding box center [671, 607] width 14 height 14
click at [744, 477] on icon at bounding box center [746, 607] width 14 height 14
click at [219, 477] on div "Shapes" at bounding box center [222, 607] width 29 height 9
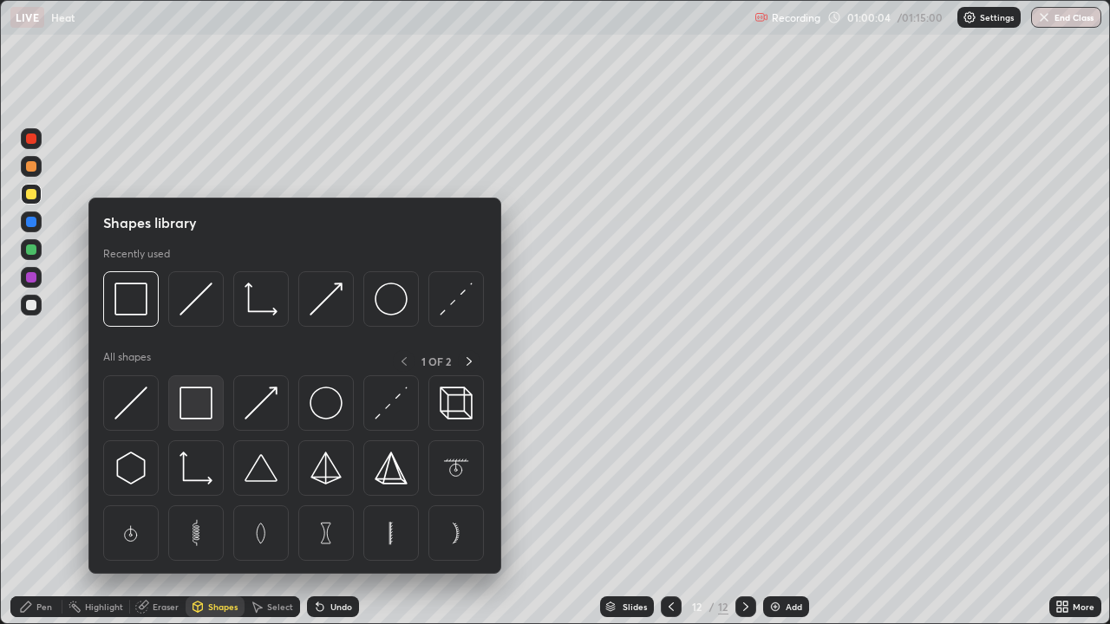
click at [205, 401] on img at bounding box center [195, 403] width 33 height 33
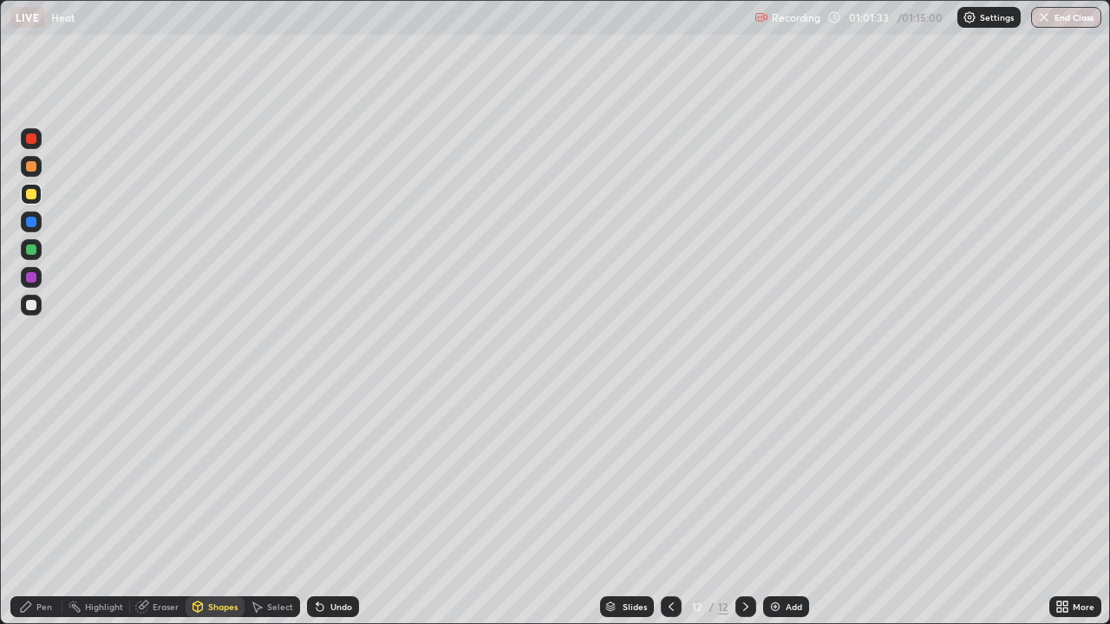
click at [38, 477] on div "Pen" at bounding box center [36, 606] width 52 height 21
click at [670, 477] on icon at bounding box center [671, 607] width 14 height 14
click at [744, 477] on icon at bounding box center [746, 607] width 14 height 14
click at [1065, 15] on button "End Class" at bounding box center [1066, 17] width 70 height 21
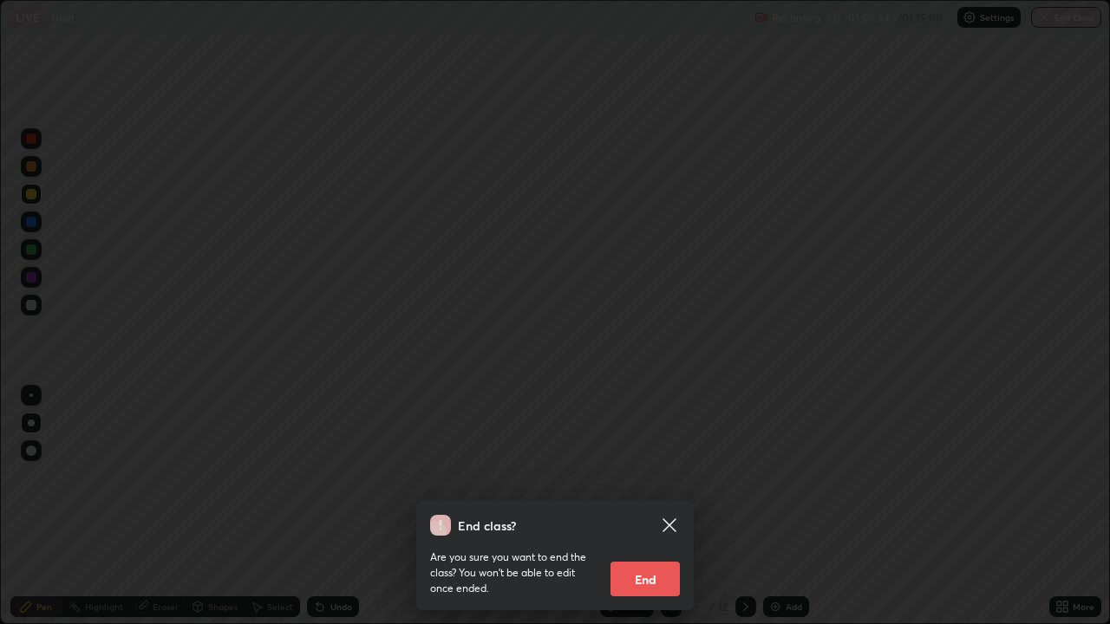
click at [673, 477] on icon at bounding box center [669, 525] width 21 height 21
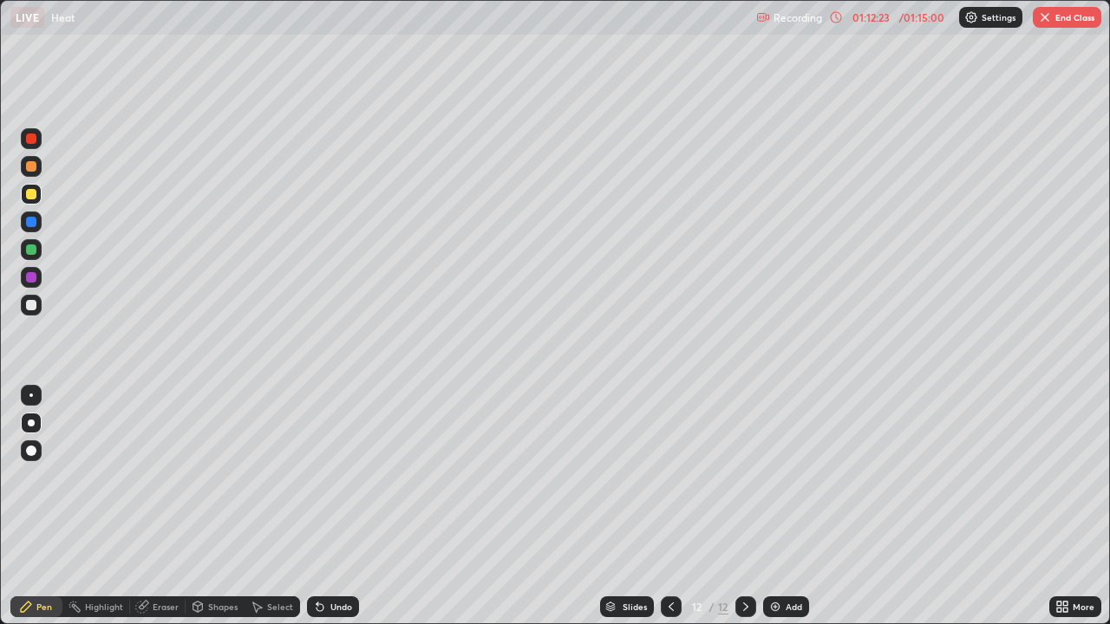
click at [1054, 23] on button "End Class" at bounding box center [1067, 17] width 68 height 21
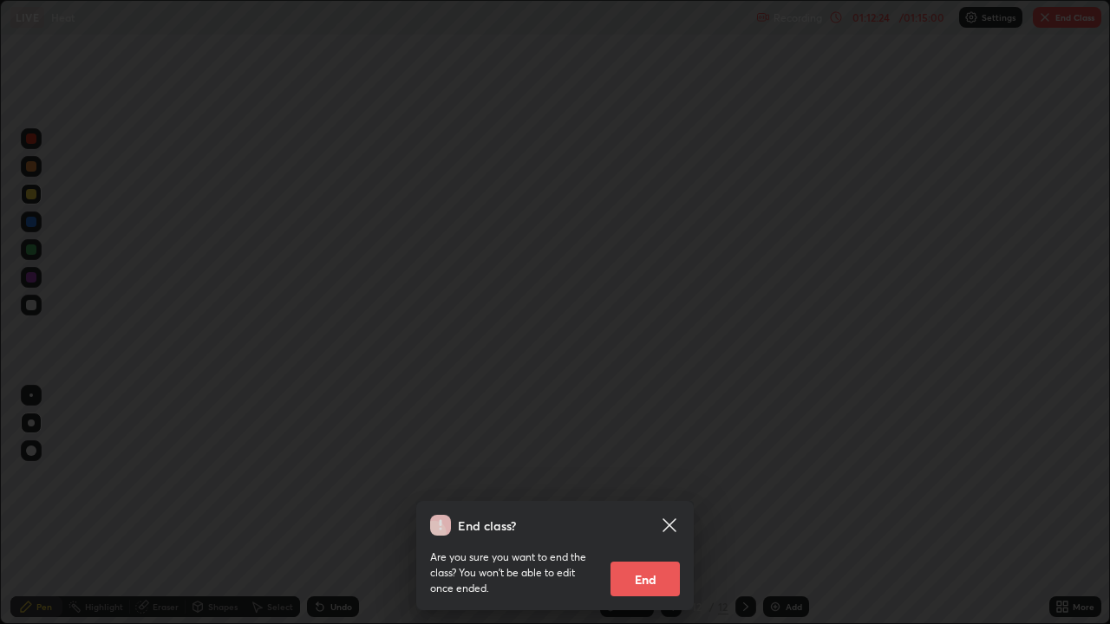
click at [665, 477] on button "End" at bounding box center [644, 579] width 69 height 35
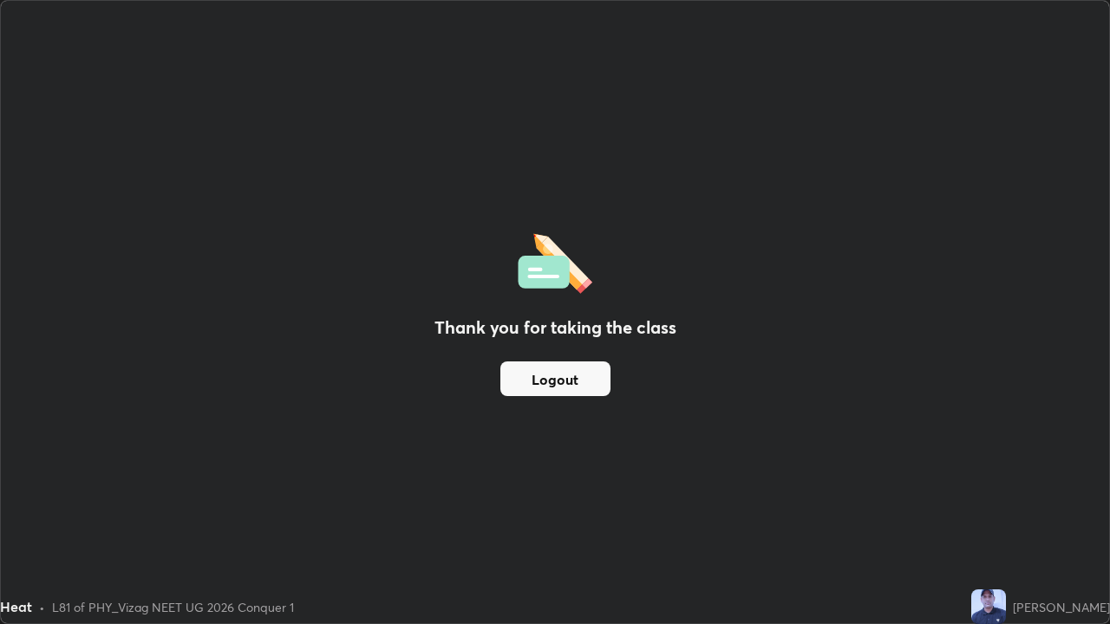
click at [594, 381] on button "Logout" at bounding box center [555, 379] width 110 height 35
click at [590, 381] on button "Logout" at bounding box center [555, 379] width 110 height 35
